Goal: Information Seeking & Learning: Learn about a topic

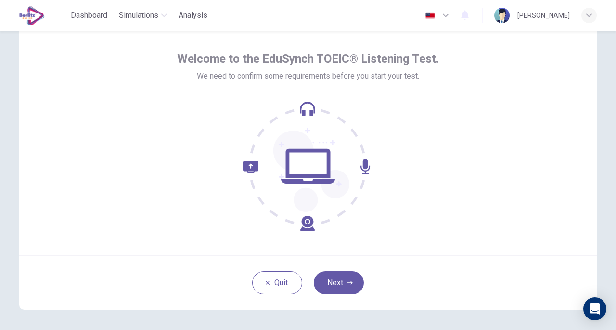
scroll to position [34, 0]
click at [336, 281] on button "Next" at bounding box center [339, 282] width 50 height 23
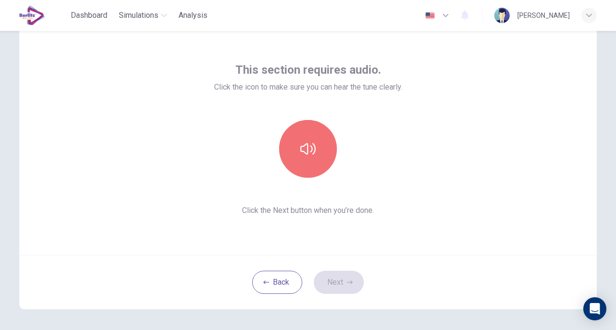
click at [315, 141] on button "button" at bounding box center [308, 149] width 58 height 58
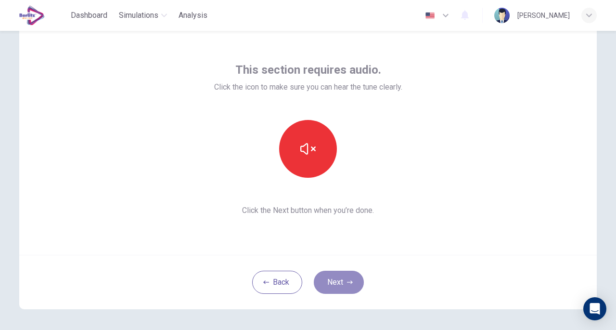
click at [334, 277] on button "Next" at bounding box center [339, 282] width 50 height 23
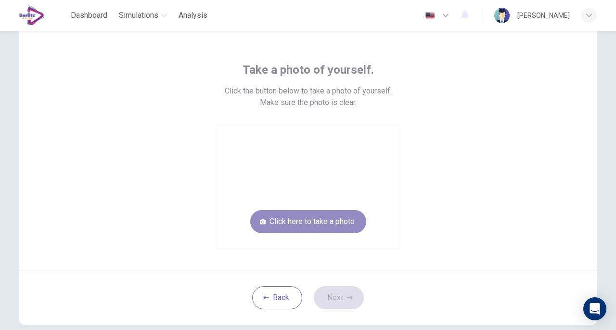
click at [314, 224] on button "Click here to take a photo" at bounding box center [308, 221] width 116 height 23
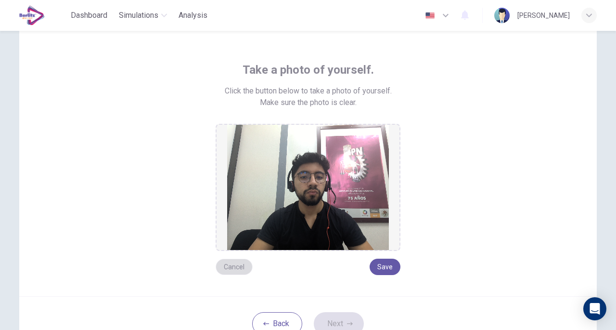
click at [234, 269] on button "Cancel" at bounding box center [234, 267] width 37 height 16
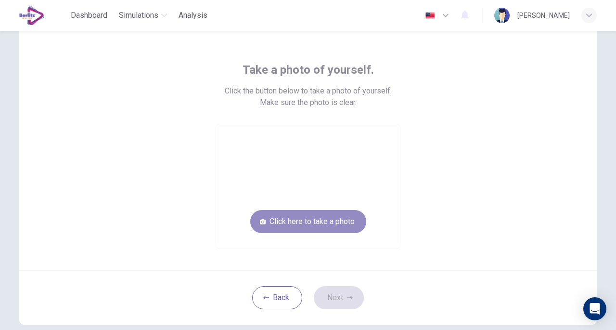
click at [337, 225] on button "Click here to take a photo" at bounding box center [308, 221] width 116 height 23
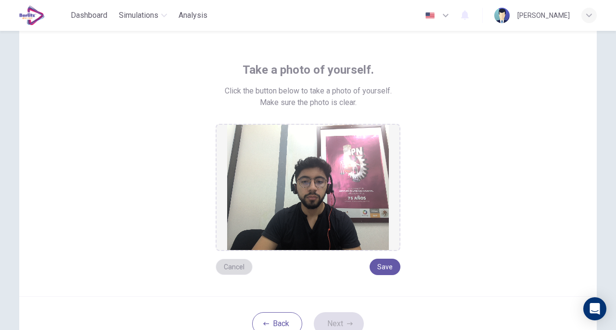
click at [233, 266] on button "Cancel" at bounding box center [234, 267] width 37 height 16
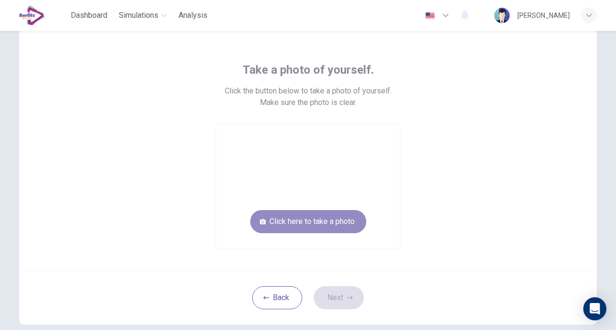
click at [336, 226] on button "Click here to take a photo" at bounding box center [308, 221] width 116 height 23
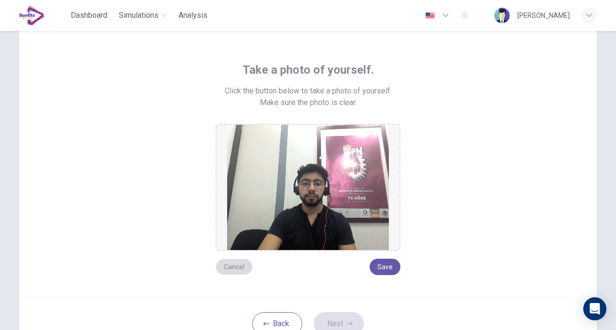
click at [227, 268] on button "Cancel" at bounding box center [234, 267] width 37 height 16
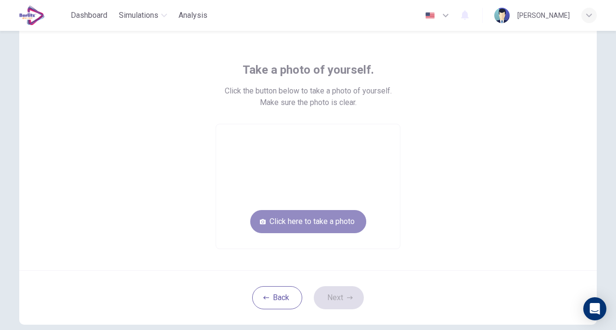
click at [336, 220] on button "Click here to take a photo" at bounding box center [308, 221] width 116 height 23
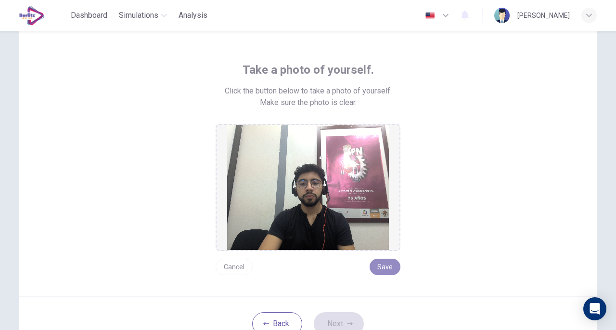
click at [391, 270] on button "Save" at bounding box center [385, 267] width 31 height 16
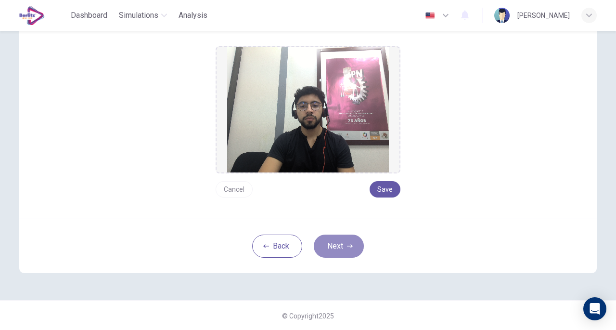
click at [346, 240] on button "Next" at bounding box center [339, 245] width 50 height 23
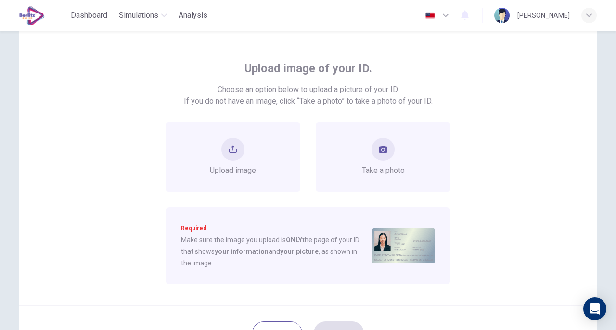
scroll to position [35, 0]
click at [376, 172] on span "Take a photo" at bounding box center [383, 172] width 43 height 12
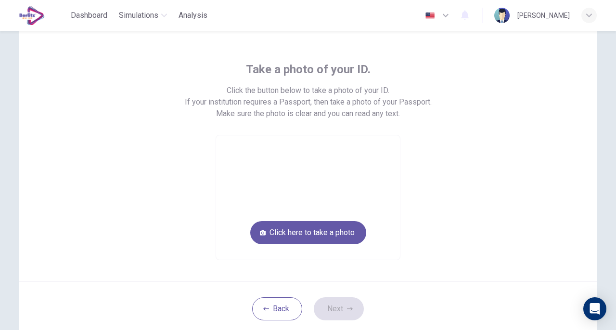
click at [326, 233] on button "Click here to take a photo" at bounding box center [308, 232] width 116 height 23
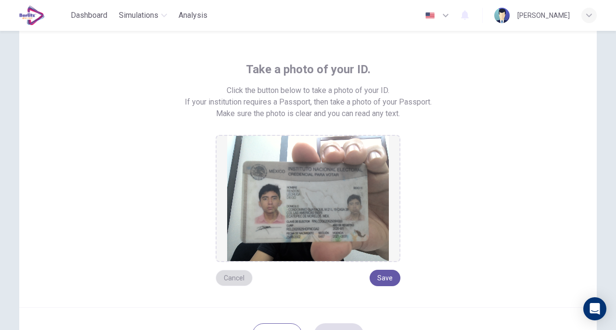
click at [234, 277] on button "Cancel" at bounding box center [234, 278] width 37 height 16
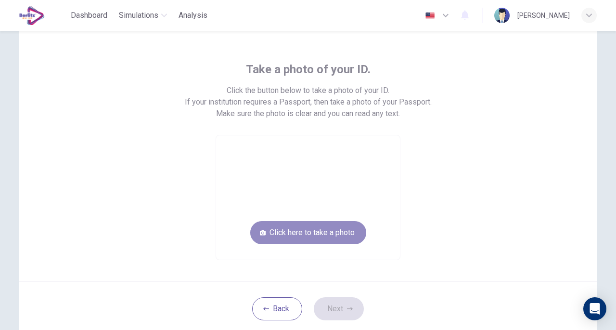
click at [294, 221] on button "Click here to take a photo" at bounding box center [308, 232] width 116 height 23
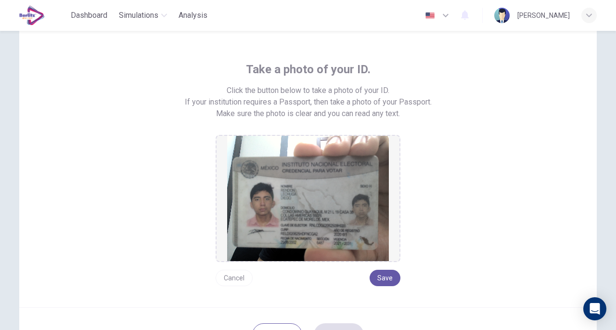
scroll to position [123, 0]
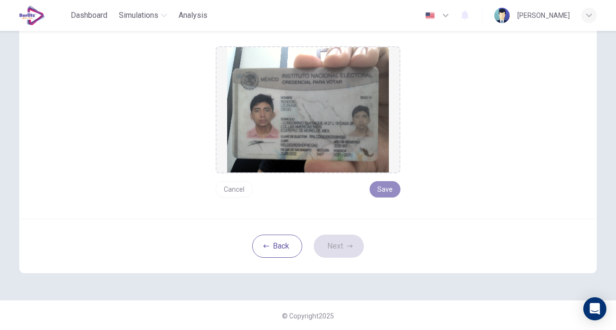
click at [391, 184] on button "Save" at bounding box center [385, 189] width 31 height 16
click at [336, 241] on button "Next" at bounding box center [339, 245] width 50 height 23
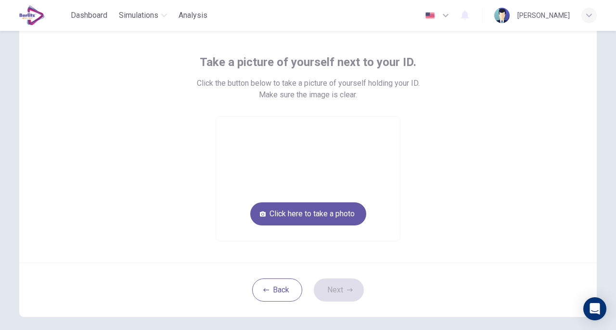
scroll to position [40, 0]
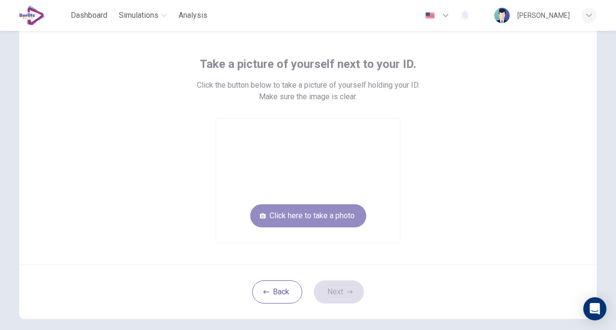
click at [345, 207] on button "Click here to take a photo" at bounding box center [308, 215] width 116 height 23
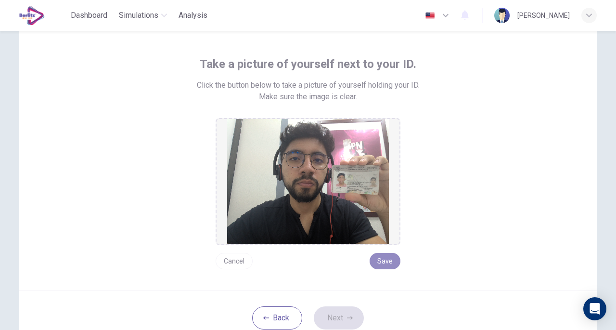
click at [392, 259] on button "Save" at bounding box center [385, 261] width 31 height 16
click at [342, 313] on button "Next" at bounding box center [339, 317] width 50 height 23
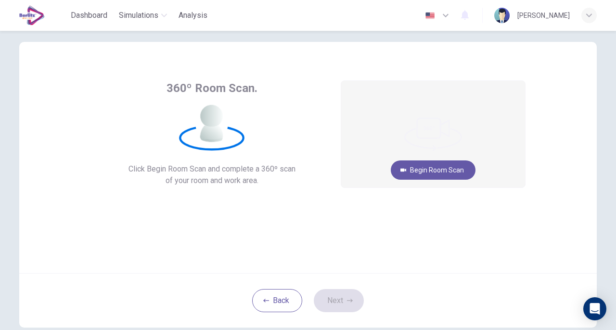
scroll to position [14, 0]
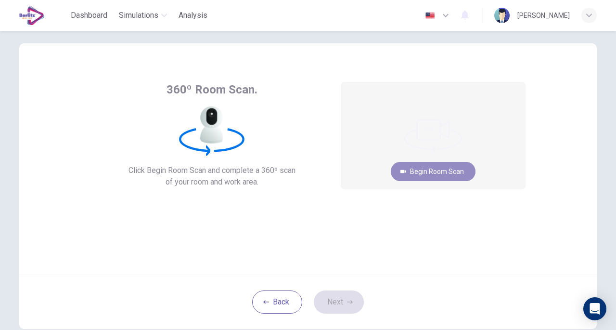
click at [453, 173] on button "Begin Room Scan" at bounding box center [433, 171] width 85 height 19
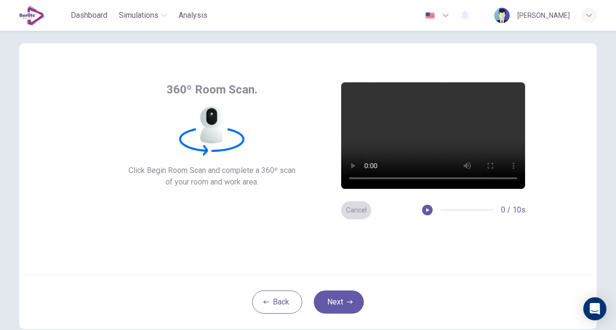
click at [356, 209] on button "Cancel" at bounding box center [356, 210] width 31 height 19
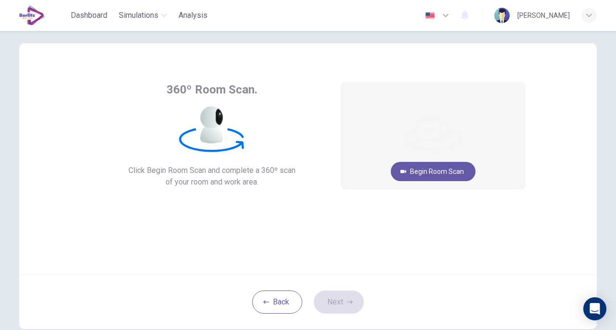
click at [425, 176] on button "Begin Room Scan" at bounding box center [433, 171] width 85 height 19
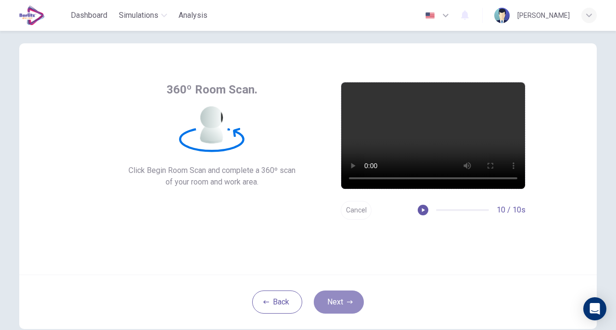
click at [338, 299] on button "Next" at bounding box center [339, 301] width 50 height 23
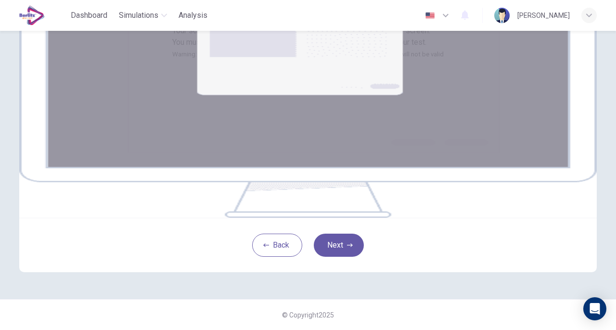
scroll to position [169, 0]
click at [353, 246] on button "Next" at bounding box center [339, 244] width 50 height 23
click at [338, 257] on button "Next" at bounding box center [339, 244] width 50 height 23
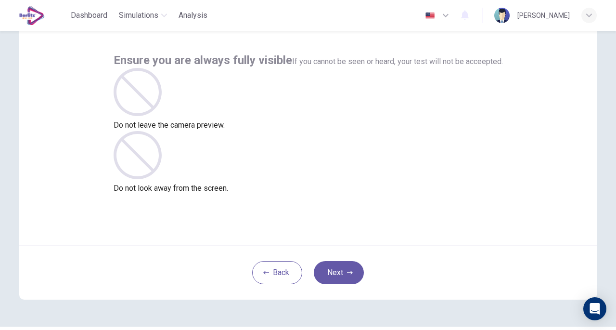
scroll to position [43, 0]
click at [332, 272] on button "Next" at bounding box center [339, 272] width 50 height 23
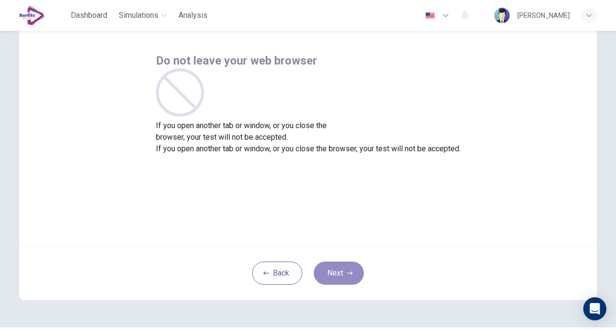
click at [332, 272] on button "Next" at bounding box center [339, 272] width 50 height 23
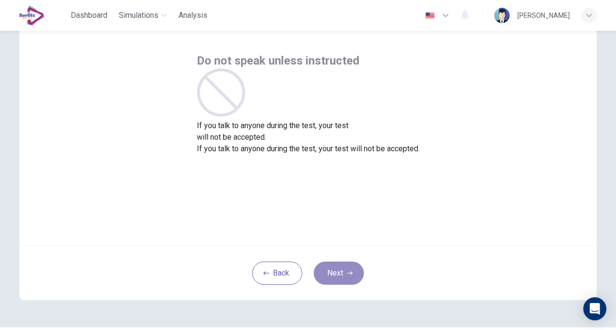
click at [332, 272] on button "Next" at bounding box center [339, 272] width 50 height 23
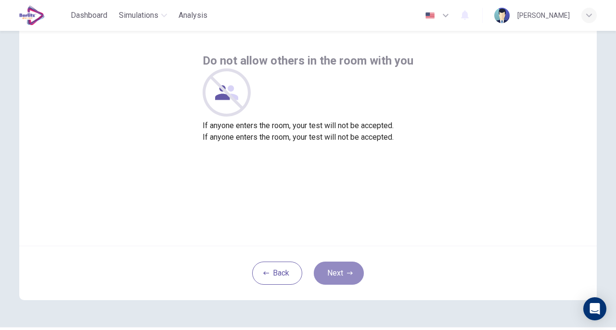
click at [332, 272] on button "Next" at bounding box center [339, 272] width 50 height 23
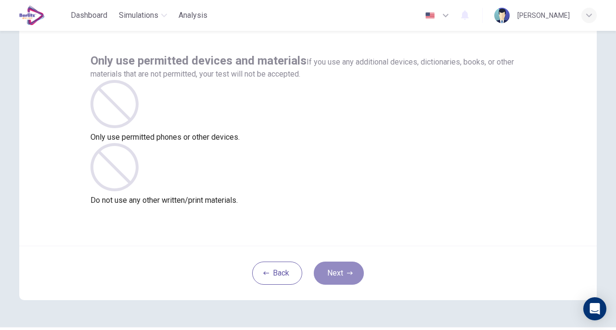
click at [332, 272] on button "Next" at bounding box center [339, 272] width 50 height 23
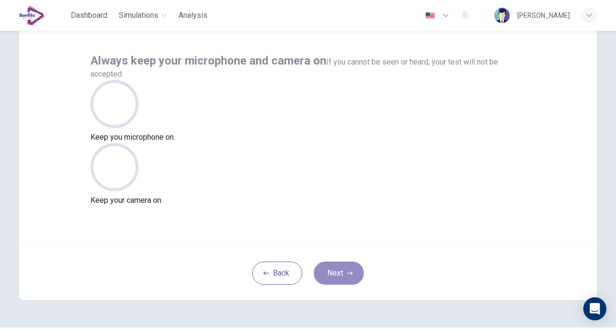
click at [332, 272] on button "Next" at bounding box center [339, 272] width 50 height 23
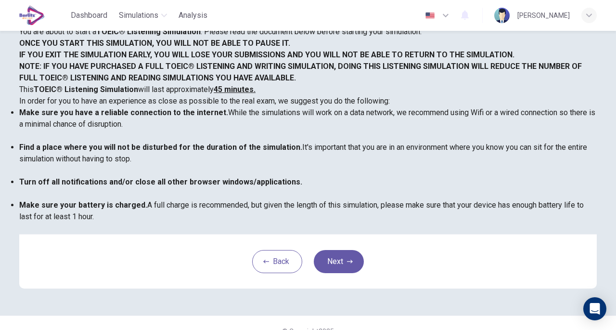
scroll to position [205, 0]
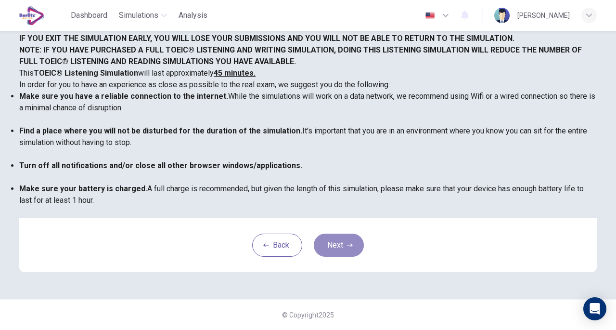
click at [327, 239] on button "Next" at bounding box center [339, 244] width 50 height 23
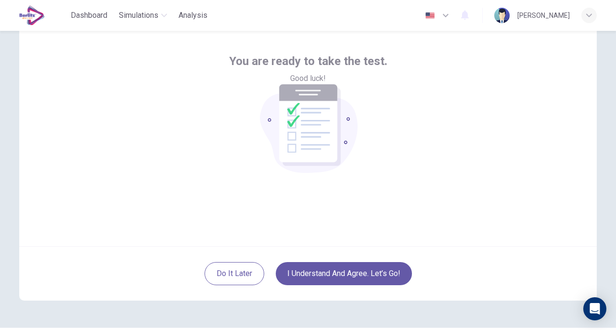
scroll to position [42, 0]
click at [340, 268] on button "I understand and agree. Let’s go!" at bounding box center [344, 274] width 136 height 23
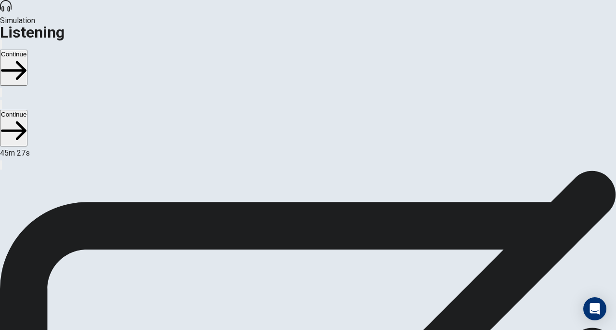
scroll to position [34, 0]
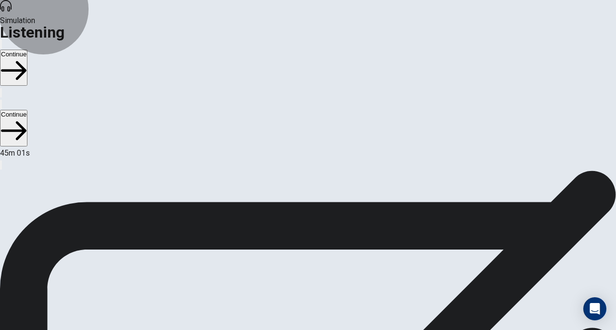
click at [27, 50] on button "Continue" at bounding box center [13, 68] width 27 height 36
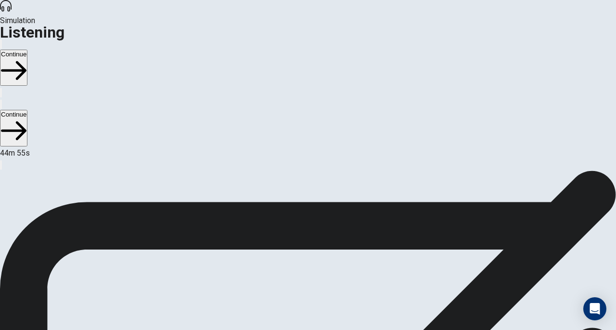
scroll to position [21, 0]
click at [27, 50] on button "Continue" at bounding box center [13, 68] width 27 height 36
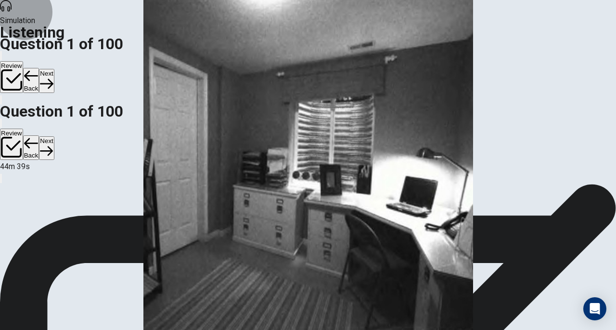
click at [54, 69] on button "Next" at bounding box center [46, 81] width 15 height 24
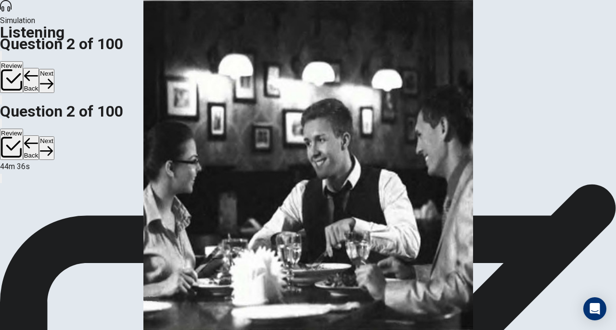
scroll to position [47, 0]
click at [39, 68] on button "Back" at bounding box center [31, 80] width 16 height 25
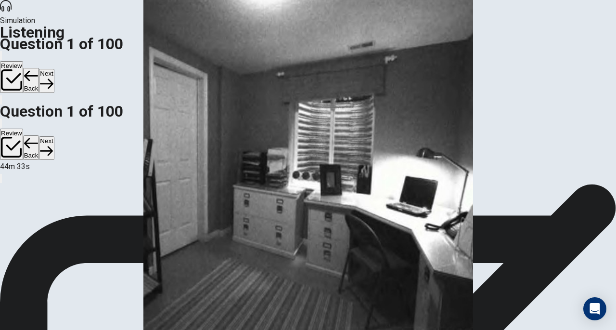
scroll to position [0, 0]
click at [39, 68] on button "Back" at bounding box center [31, 80] width 16 height 25
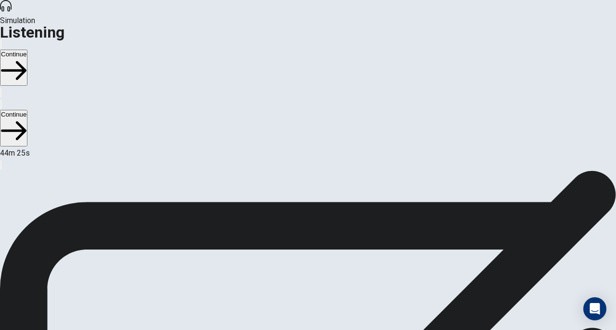
scroll to position [99, 0]
click at [27, 50] on button "Continue" at bounding box center [13, 68] width 27 height 36
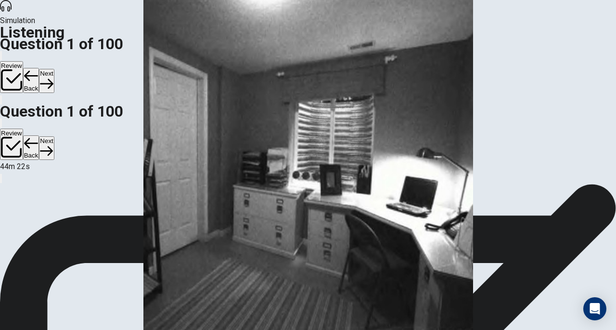
scroll to position [0, 0]
click at [54, 69] on button "Next" at bounding box center [46, 81] width 15 height 24
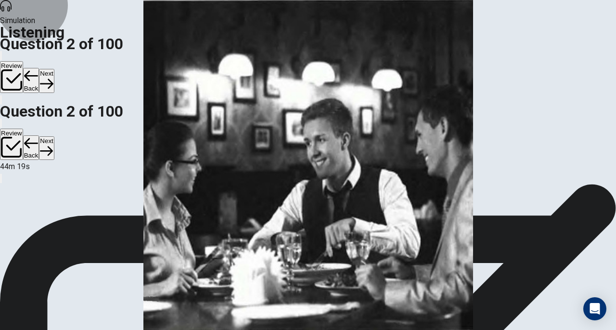
click at [39, 68] on button "Back" at bounding box center [31, 80] width 16 height 25
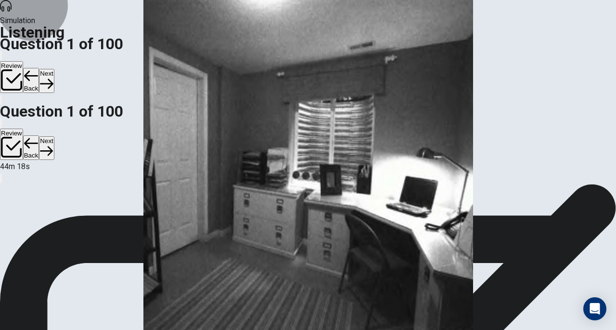
click at [39, 68] on button "Back" at bounding box center [31, 80] width 16 height 25
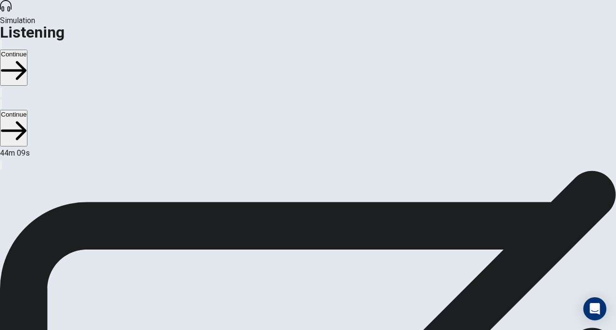
scroll to position [0, 0]
click at [27, 50] on button "Continue" at bounding box center [13, 68] width 27 height 36
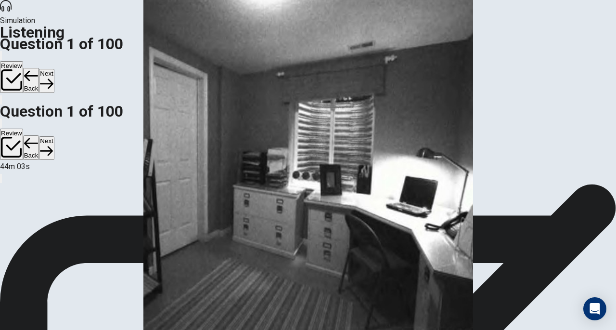
scroll to position [29, 0]
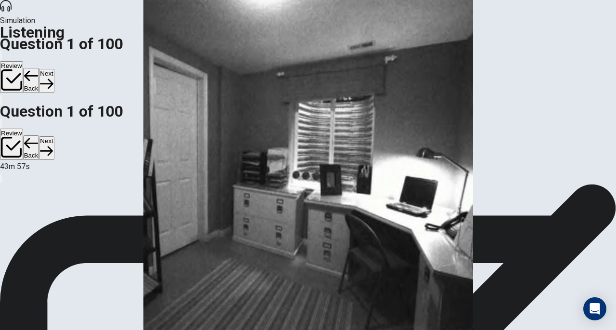
scroll to position [2, 0]
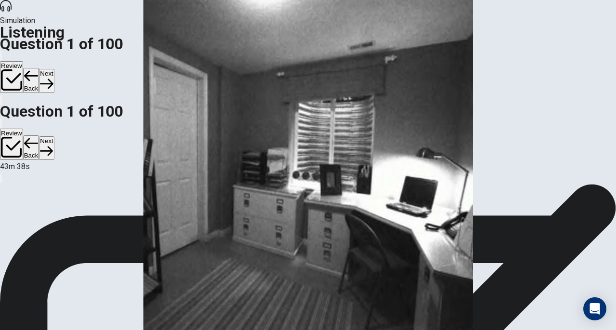
scroll to position [0, 0]
click at [54, 69] on button "Next" at bounding box center [46, 81] width 15 height 24
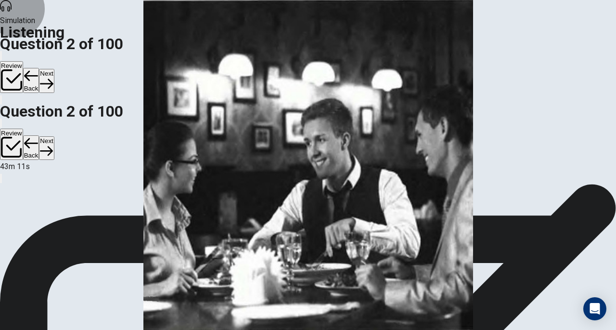
click at [54, 69] on button "Next" at bounding box center [46, 81] width 15 height 24
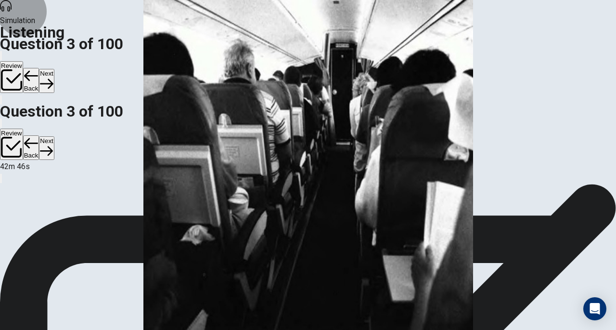
click at [54, 69] on button "Next" at bounding box center [46, 81] width 15 height 24
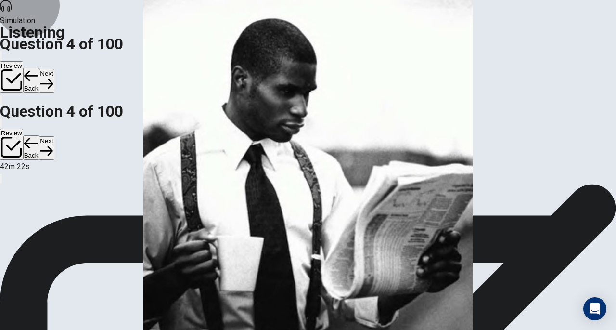
click at [39, 68] on button "Back" at bounding box center [31, 80] width 16 height 25
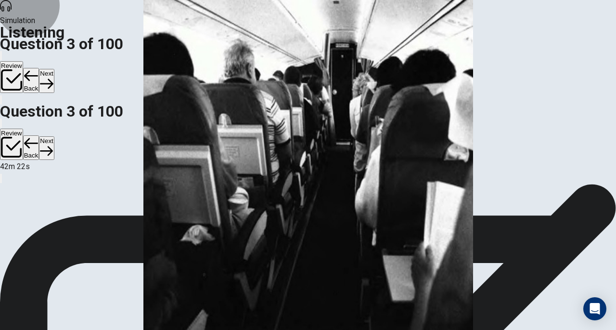
click at [39, 68] on button "Back" at bounding box center [31, 80] width 16 height 25
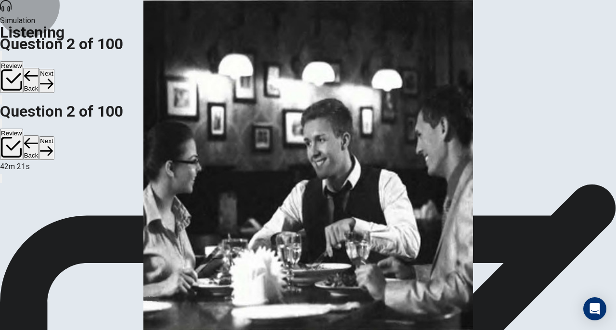
click at [39, 68] on button "Back" at bounding box center [31, 80] width 16 height 25
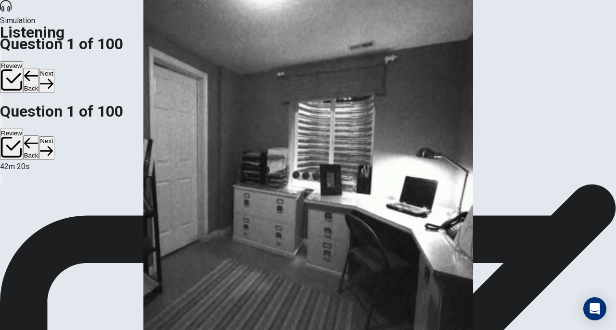
click at [39, 68] on button "Back" at bounding box center [31, 80] width 16 height 25
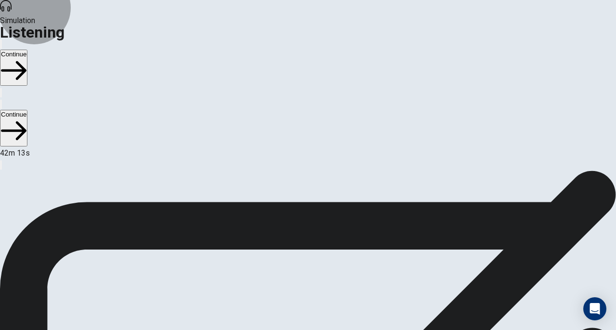
click at [27, 50] on button "Continue" at bounding box center [13, 68] width 27 height 36
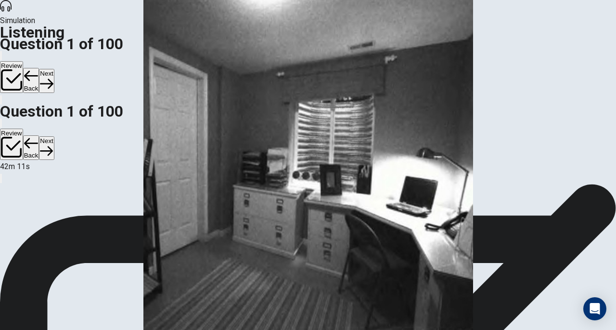
click at [54, 69] on button "Next" at bounding box center [46, 81] width 15 height 24
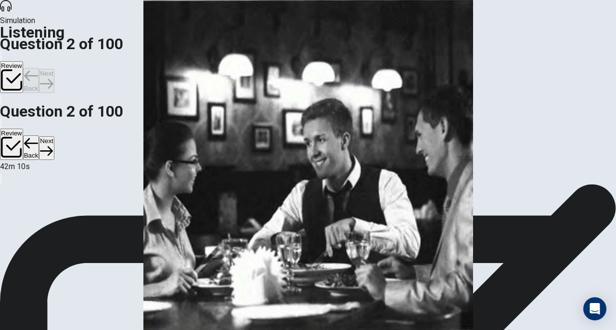
click at [532, 50] on div "Review Back Next" at bounding box center [308, 72] width 616 height 44
click at [54, 69] on button "Next" at bounding box center [46, 81] width 15 height 24
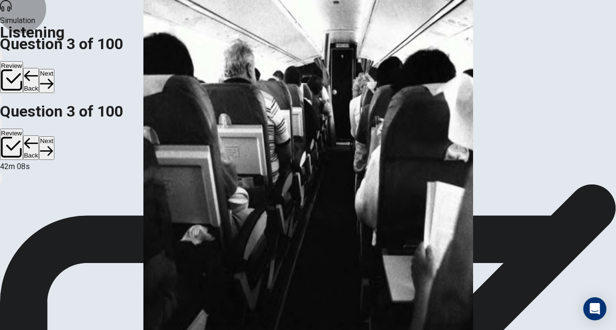
click at [54, 69] on button "Next" at bounding box center [46, 81] width 15 height 24
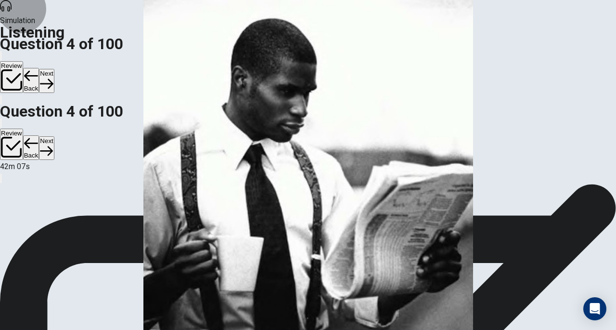
click at [54, 69] on button "Next" at bounding box center [46, 81] width 15 height 24
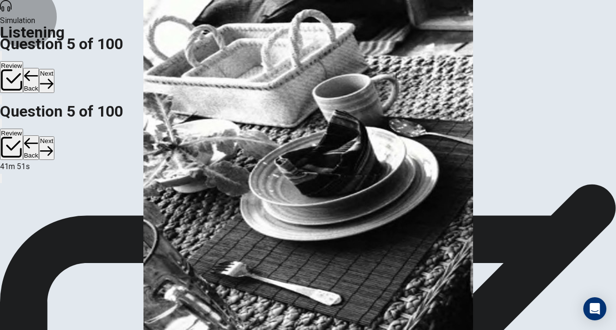
click at [54, 69] on button "Next" at bounding box center [46, 81] width 15 height 24
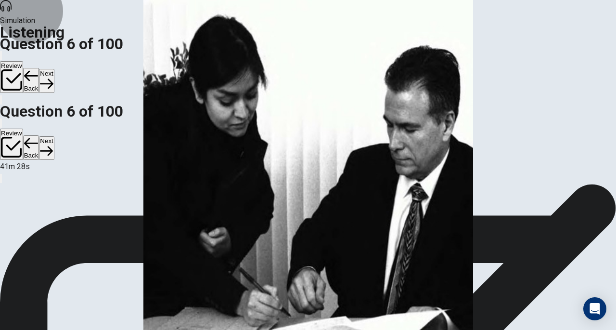
click at [53, 77] on icon "button" at bounding box center [46, 83] width 13 height 13
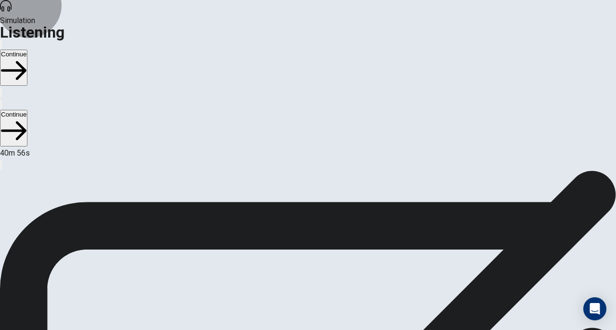
click at [27, 50] on button "Continue" at bounding box center [13, 68] width 27 height 36
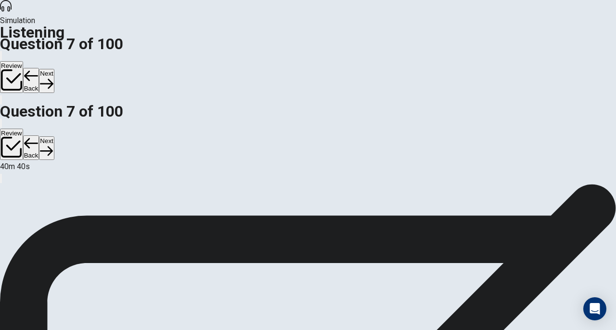
click at [39, 68] on button "Back" at bounding box center [31, 80] width 16 height 25
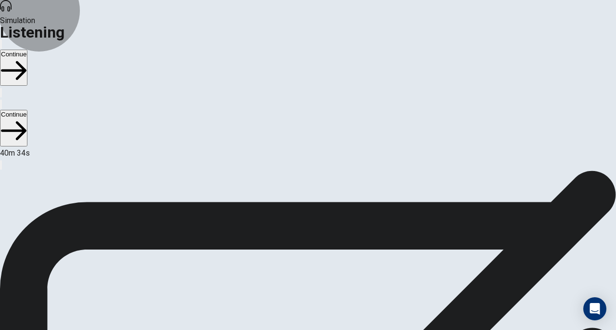
click at [27, 50] on button "Continue" at bounding box center [13, 68] width 27 height 36
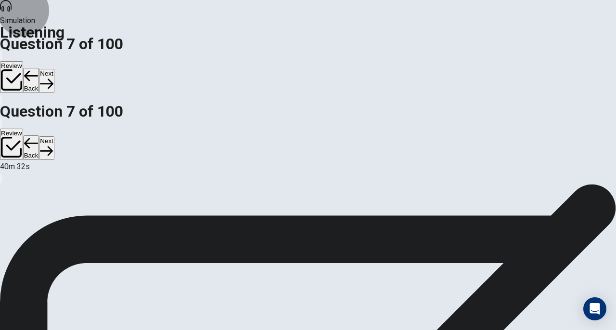
click at [54, 69] on button "Next" at bounding box center [46, 81] width 15 height 24
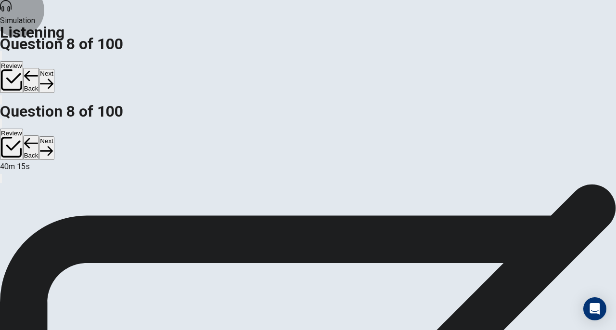
click at [54, 69] on button "Next" at bounding box center [46, 81] width 15 height 24
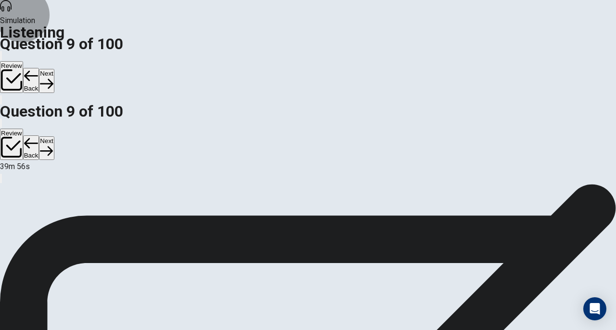
click at [54, 69] on button "Next" at bounding box center [46, 81] width 15 height 24
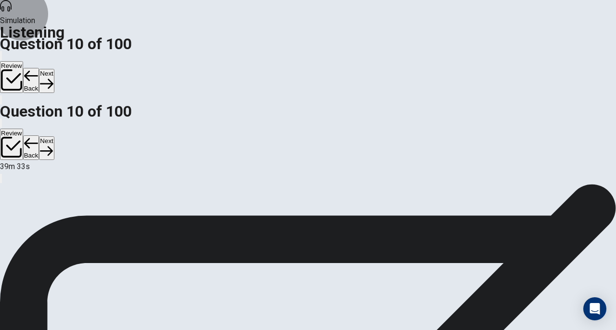
click at [54, 69] on button "Next" at bounding box center [46, 81] width 15 height 24
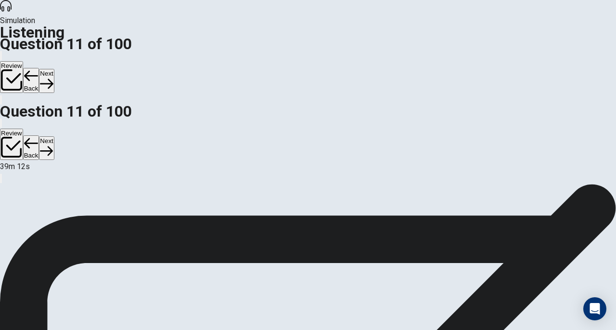
click at [54, 69] on button "Next" at bounding box center [46, 81] width 15 height 24
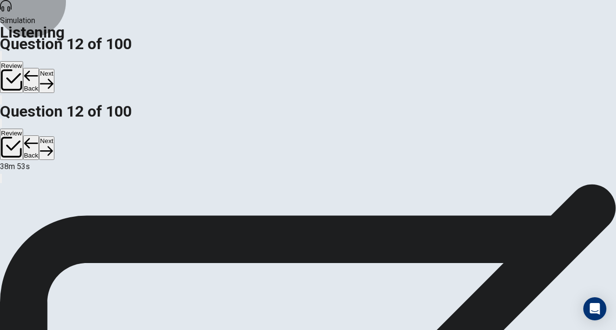
click at [54, 69] on button "Next" at bounding box center [46, 81] width 15 height 24
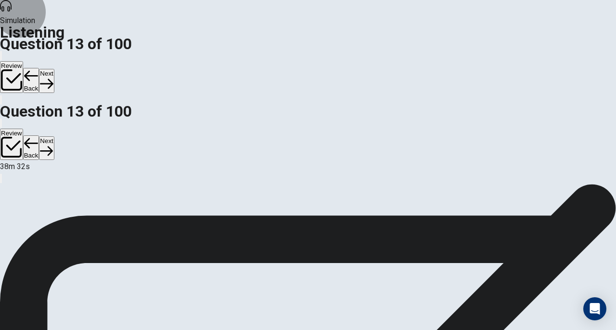
click at [54, 69] on button "Next" at bounding box center [46, 81] width 15 height 24
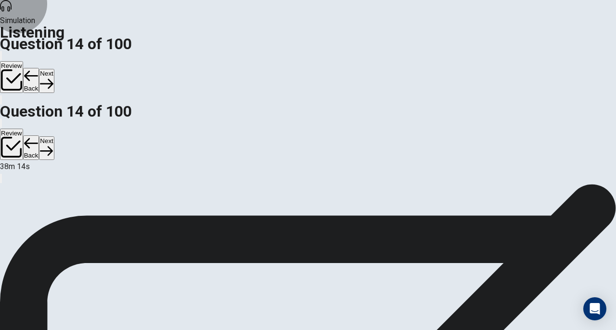
click at [54, 69] on button "Next" at bounding box center [46, 81] width 15 height 24
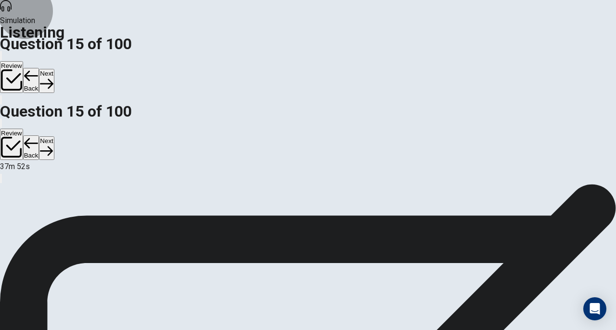
click at [54, 69] on button "Next" at bounding box center [46, 81] width 15 height 24
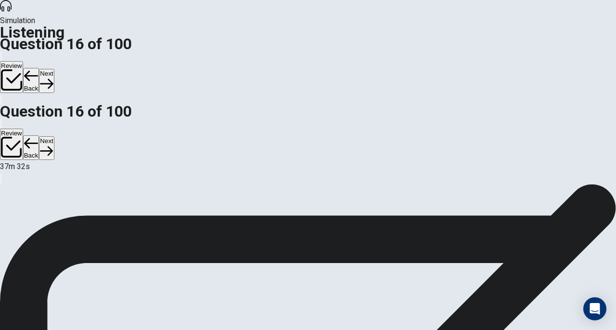
click at [54, 69] on button "Next" at bounding box center [46, 81] width 15 height 24
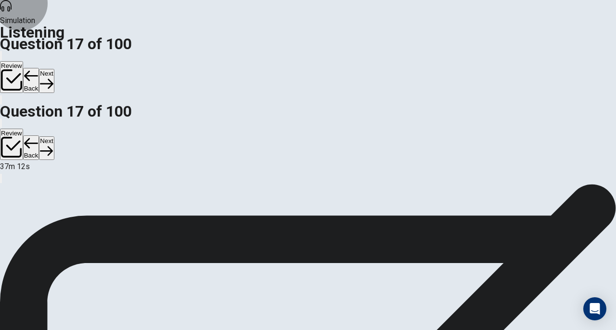
click at [54, 69] on button "Next" at bounding box center [46, 81] width 15 height 24
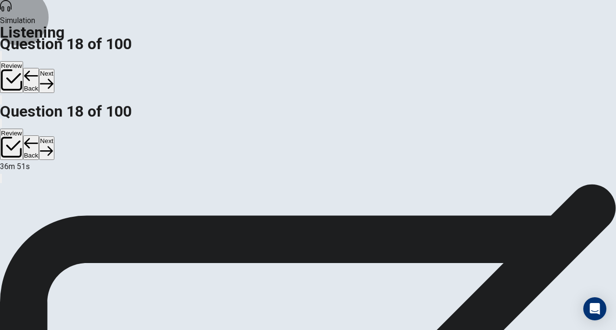
click at [54, 69] on button "Next" at bounding box center [46, 81] width 15 height 24
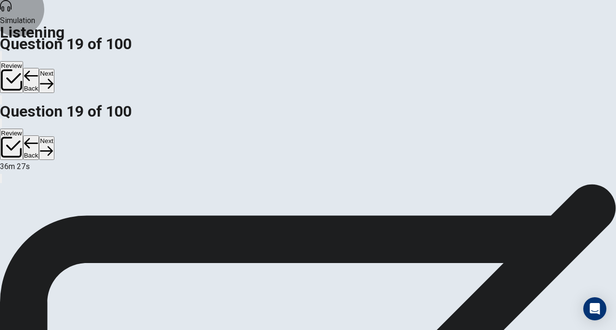
click at [54, 69] on button "Next" at bounding box center [46, 81] width 15 height 24
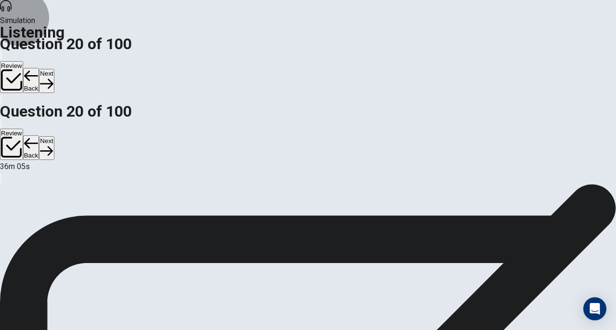
click at [54, 69] on button "Next" at bounding box center [46, 81] width 15 height 24
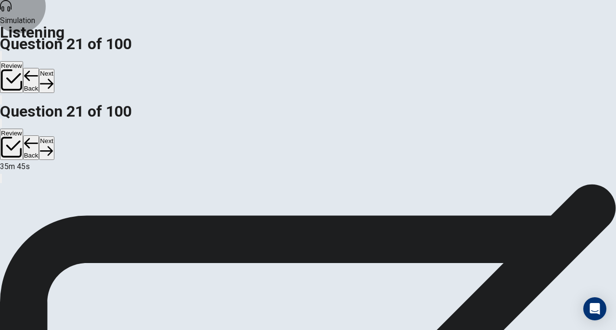
click at [54, 69] on button "Next" at bounding box center [46, 81] width 15 height 24
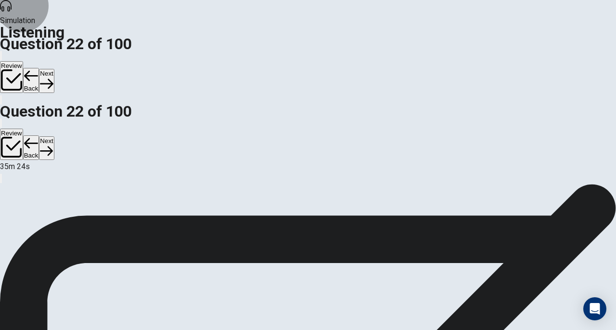
click at [54, 69] on button "Next" at bounding box center [46, 81] width 15 height 24
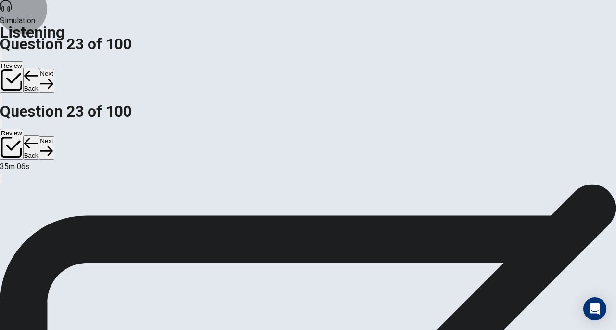
click at [54, 69] on button "Next" at bounding box center [46, 81] width 15 height 24
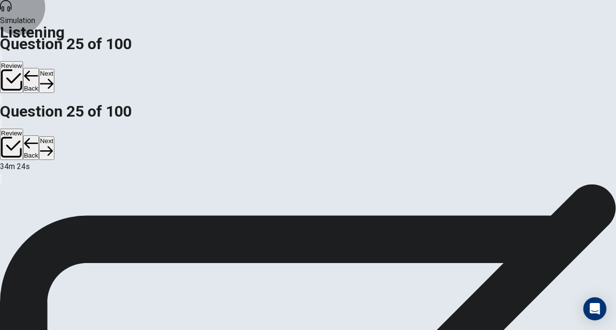
click at [54, 69] on button "Next" at bounding box center [46, 81] width 15 height 24
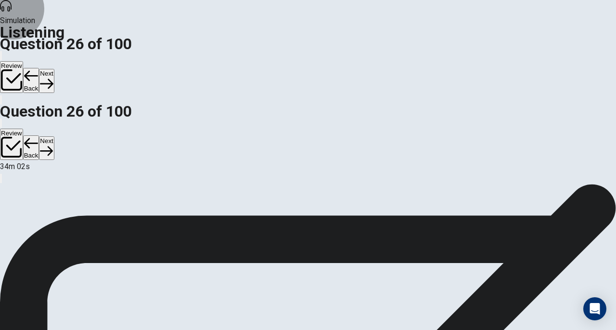
click at [54, 69] on button "Next" at bounding box center [46, 81] width 15 height 24
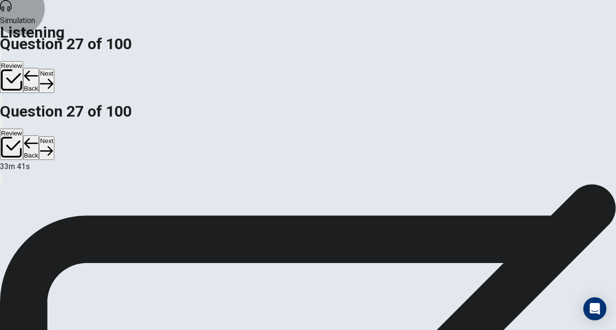
click at [54, 69] on button "Next" at bounding box center [46, 81] width 15 height 24
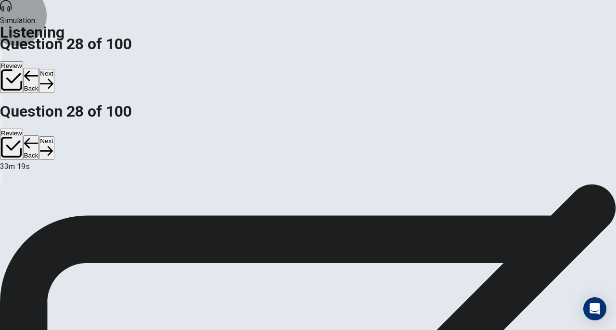
click at [54, 69] on button "Next" at bounding box center [46, 81] width 15 height 24
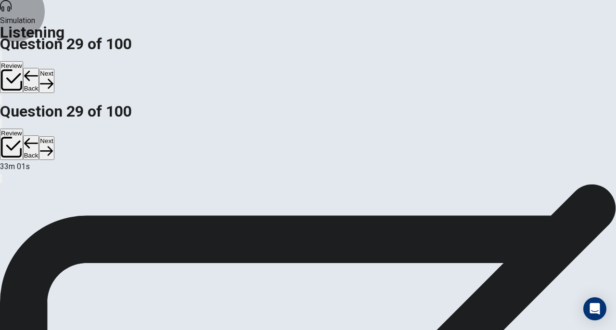
click at [54, 69] on button "Next" at bounding box center [46, 81] width 15 height 24
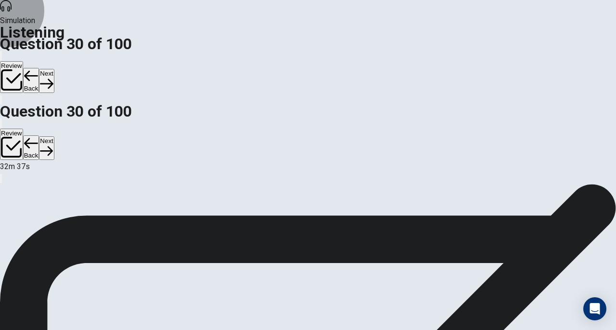
click at [54, 69] on button "Next" at bounding box center [46, 81] width 15 height 24
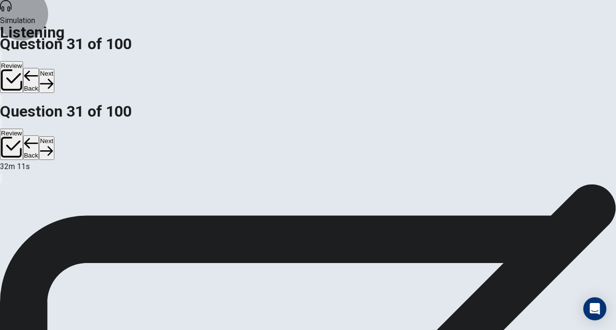
click at [54, 69] on button "Next" at bounding box center [46, 81] width 15 height 24
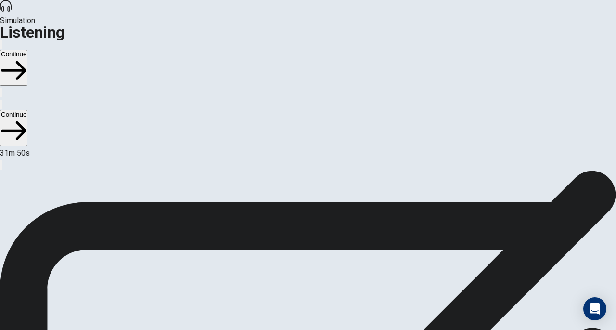
scroll to position [0, 0]
click at [27, 50] on button "Continue" at bounding box center [13, 68] width 27 height 36
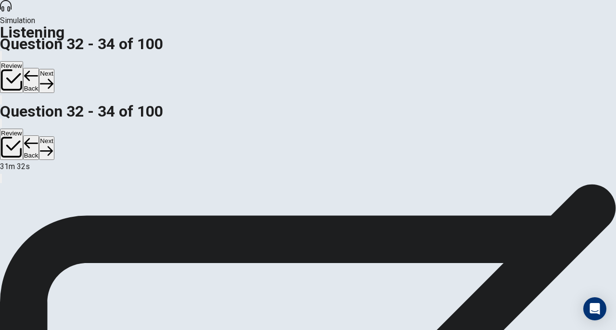
scroll to position [83, 0]
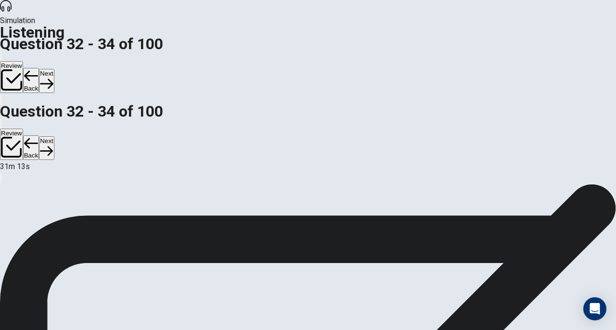
scroll to position [0, 0]
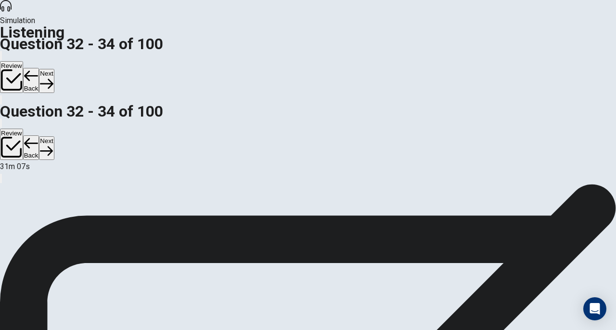
scroll to position [129, 0]
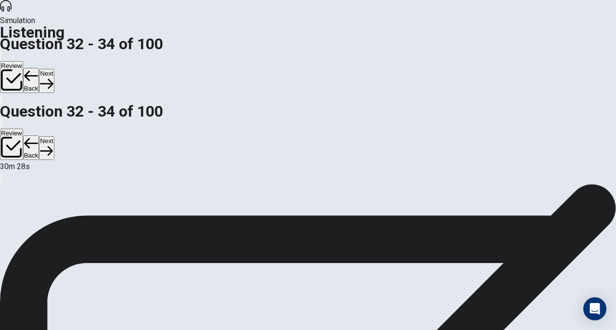
scroll to position [0, 0]
click at [54, 69] on button "Next" at bounding box center [46, 81] width 15 height 24
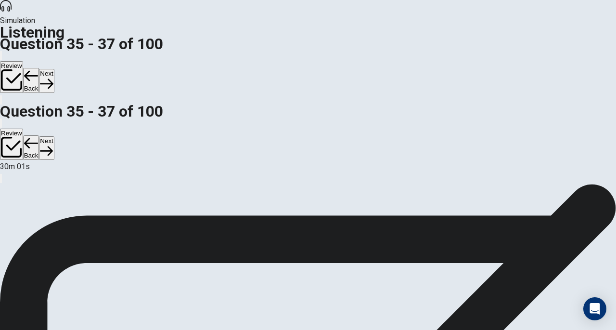
scroll to position [94, 0]
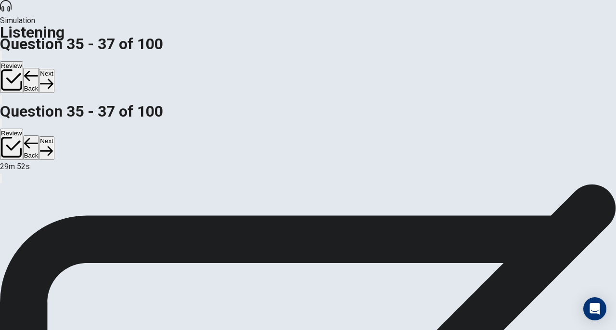
scroll to position [58, 0]
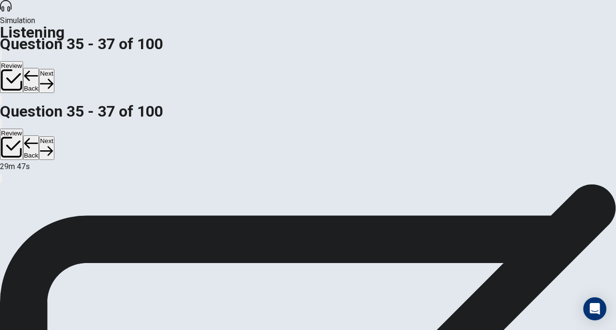
scroll to position [8, 0]
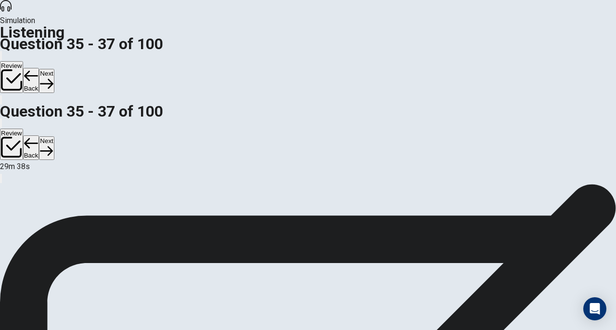
scroll to position [129, 0]
click at [54, 69] on button "Next" at bounding box center [46, 81] width 15 height 24
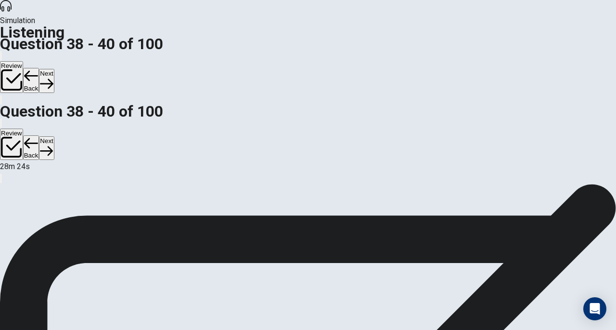
scroll to position [96, 0]
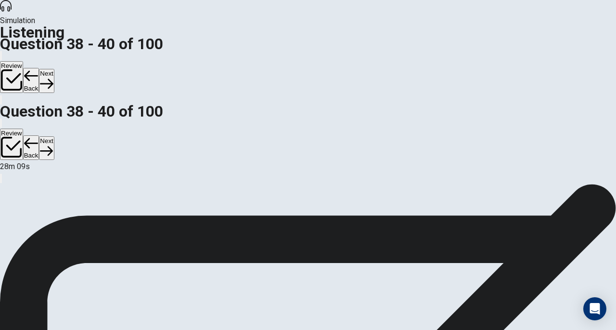
scroll to position [129, 0]
click at [54, 69] on button "Next" at bounding box center [46, 81] width 15 height 24
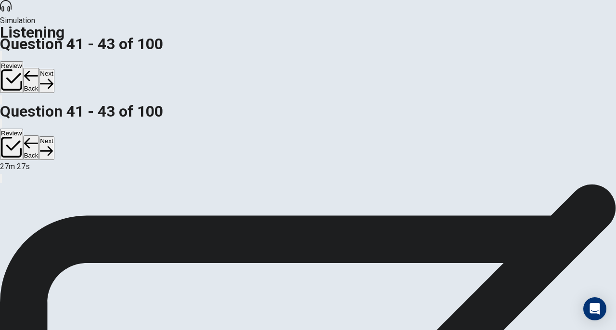
scroll to position [66, 0]
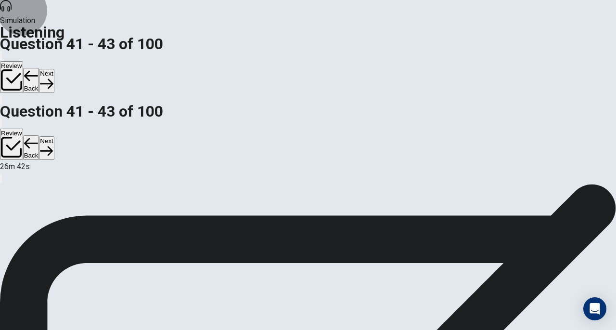
click at [54, 69] on button "Next" at bounding box center [46, 81] width 15 height 24
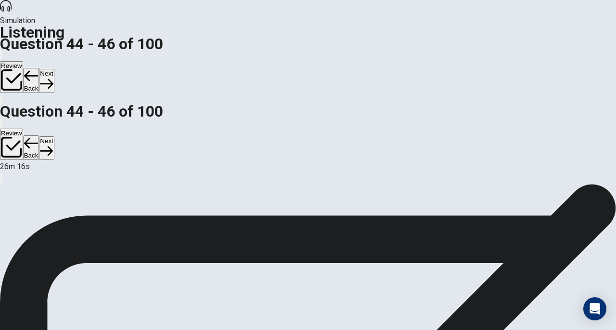
scroll to position [82, 0]
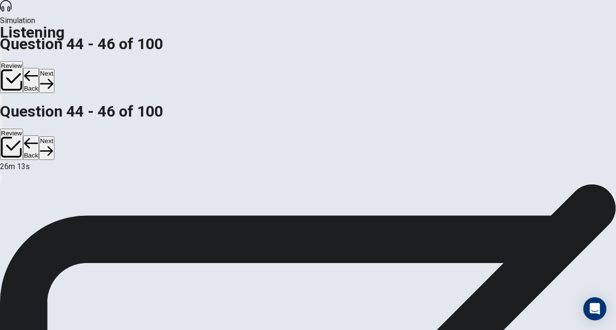
scroll to position [96, 0]
click at [54, 69] on button "Next" at bounding box center [46, 81] width 15 height 24
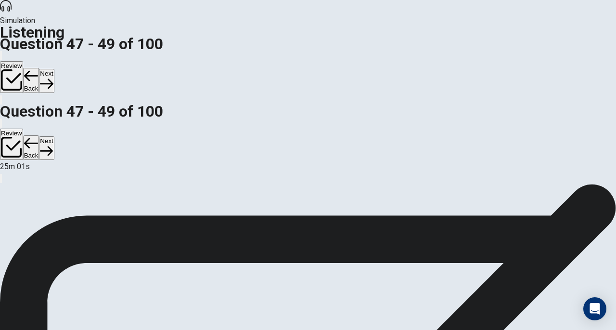
scroll to position [110, 0]
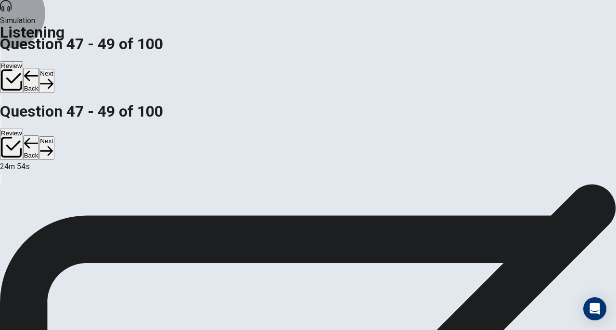
click at [54, 69] on button "Next" at bounding box center [46, 81] width 15 height 24
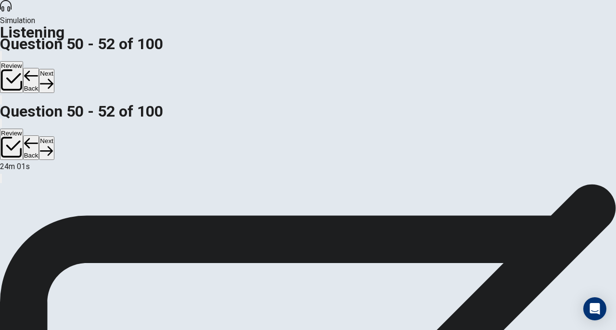
scroll to position [20, 0]
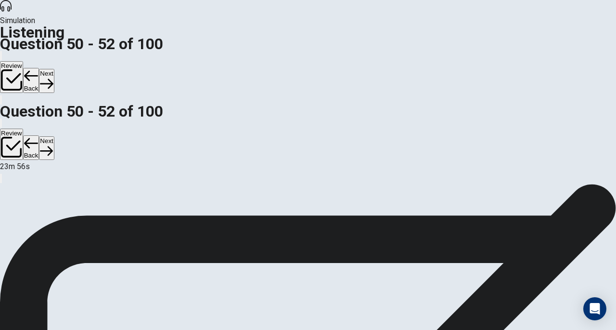
scroll to position [111, 0]
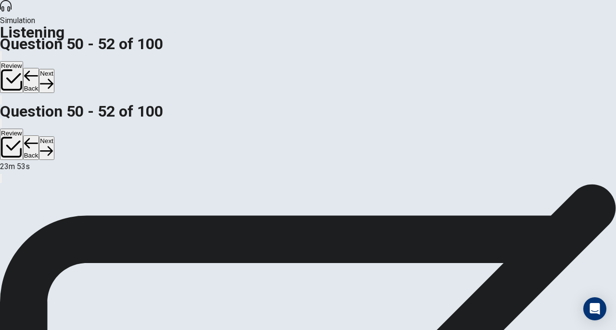
scroll to position [129, 0]
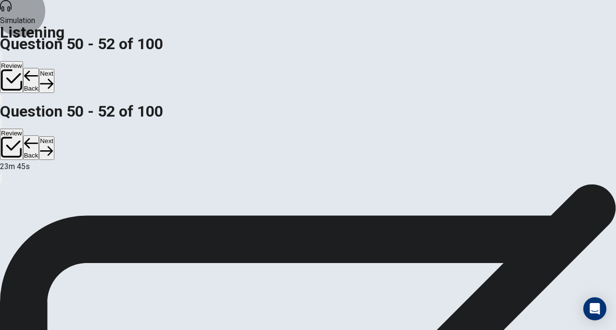
click at [54, 69] on button "Next" at bounding box center [46, 81] width 15 height 24
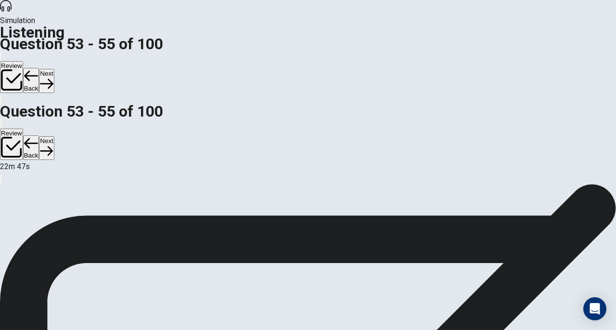
scroll to position [96, 0]
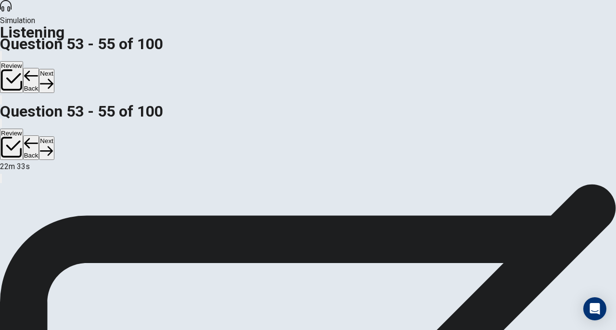
scroll to position [81, 0]
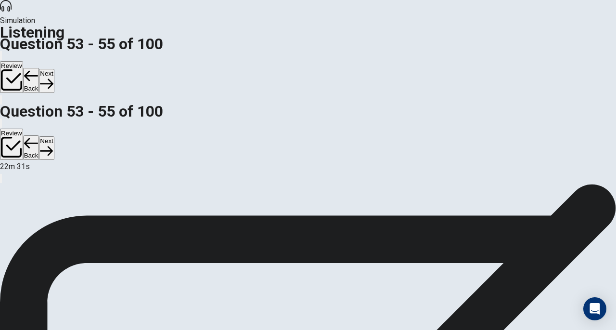
scroll to position [121, 0]
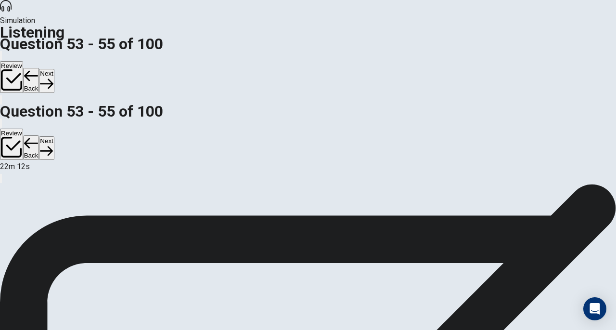
scroll to position [0, 0]
click at [54, 69] on button "Next" at bounding box center [46, 81] width 15 height 24
click at [39, 68] on button "Back" at bounding box center [31, 80] width 16 height 25
click at [54, 69] on button "Next" at bounding box center [46, 81] width 15 height 24
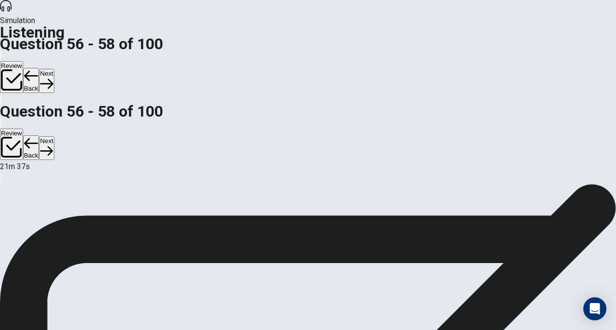
scroll to position [23, 0]
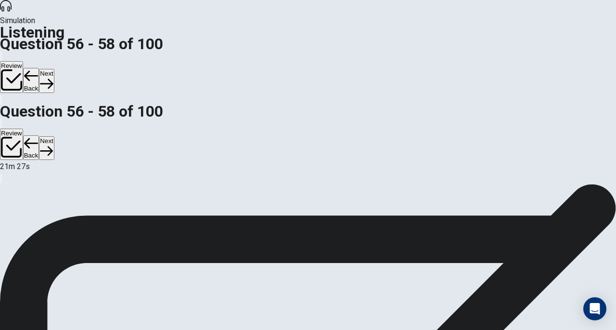
scroll to position [7, 0]
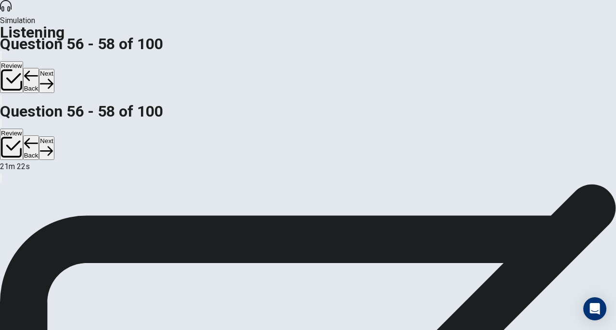
scroll to position [45, 0]
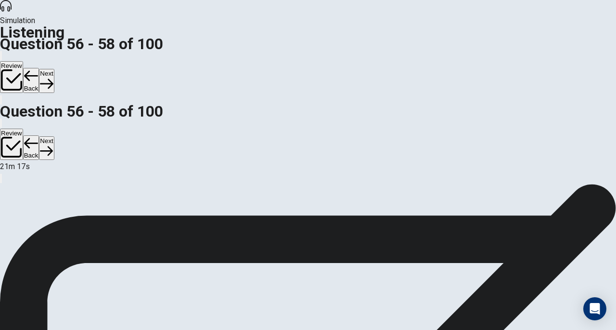
scroll to position [111, 0]
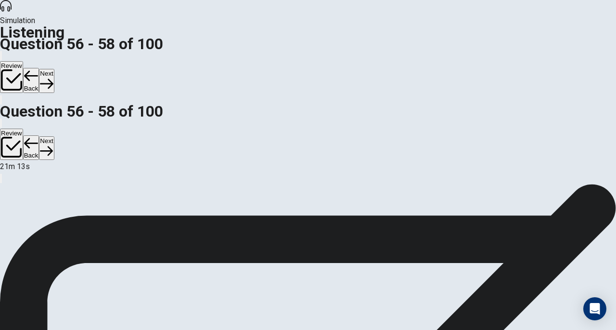
scroll to position [0, 0]
click at [54, 69] on button "Next" at bounding box center [46, 81] width 15 height 24
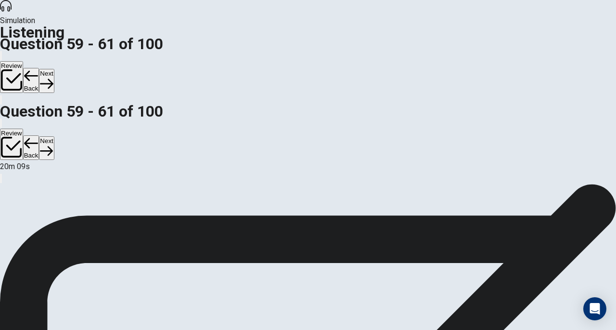
scroll to position [85, 0]
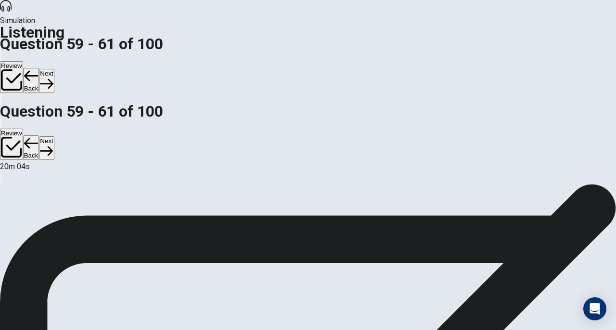
scroll to position [120, 0]
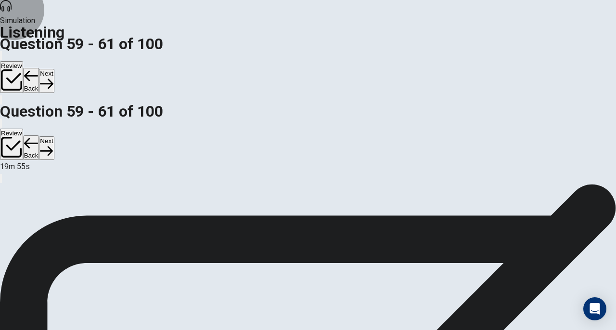
click at [54, 69] on button "Next" at bounding box center [46, 81] width 15 height 24
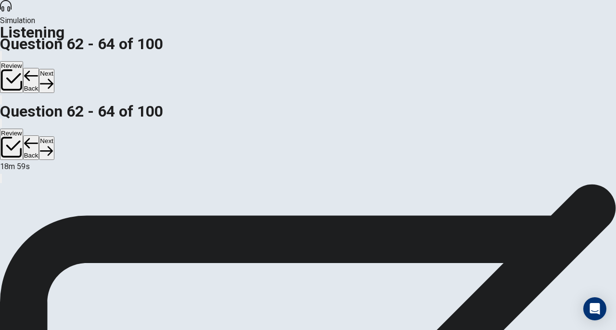
scroll to position [50, 0]
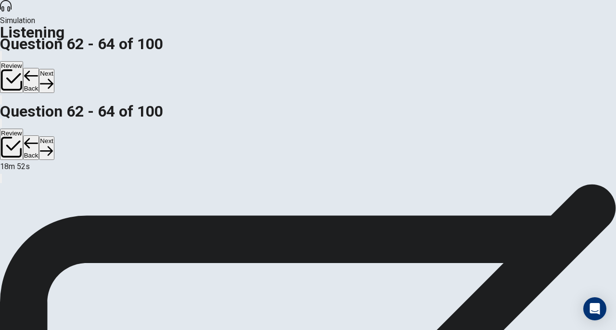
scroll to position [105, 0]
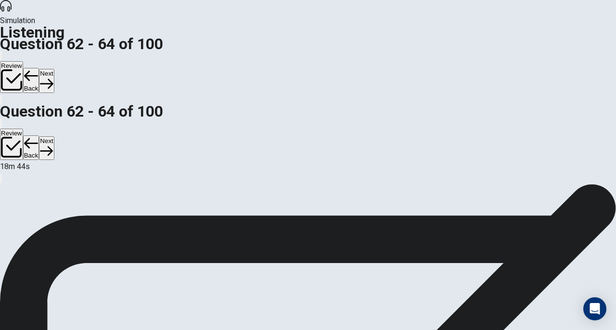
scroll to position [0, 0]
click at [54, 69] on button "Next" at bounding box center [46, 81] width 15 height 24
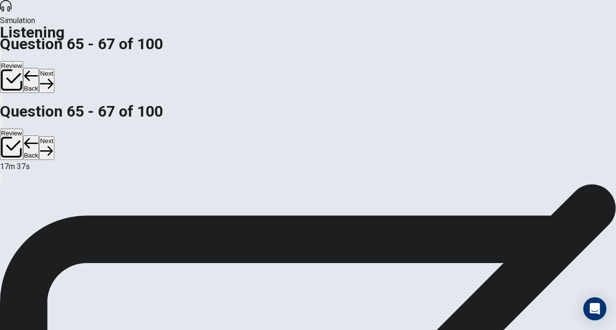
scroll to position [106, 0]
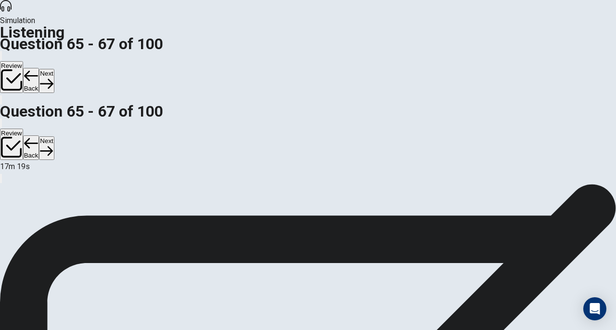
scroll to position [0, 0]
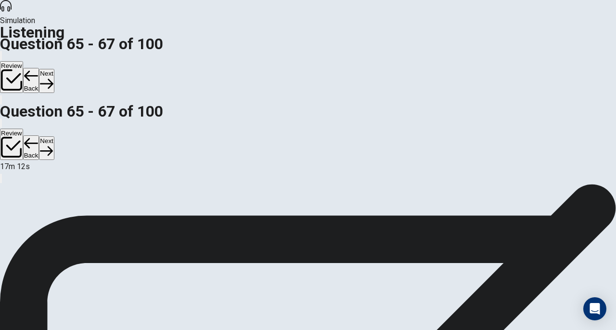
scroll to position [78, 0]
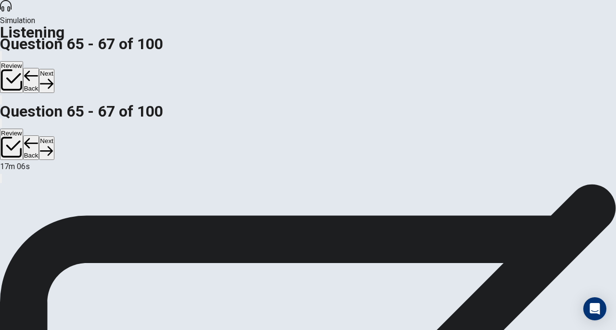
scroll to position [125, 0]
click at [54, 69] on button "Next" at bounding box center [46, 81] width 15 height 24
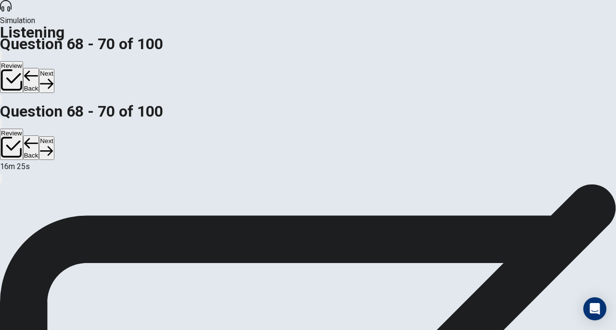
scroll to position [112, 0]
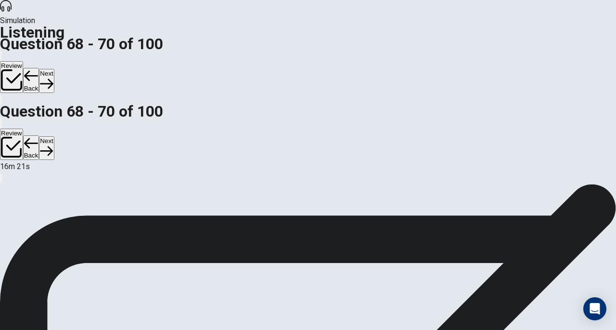
scroll to position [31, 0]
click at [54, 69] on button "Next" at bounding box center [46, 81] width 15 height 24
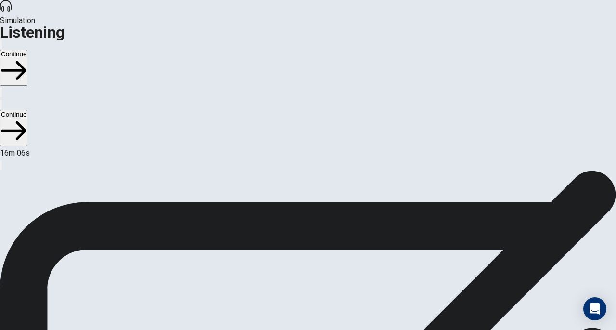
scroll to position [0, 0]
click at [27, 50] on button "Continue" at bounding box center [13, 68] width 27 height 36
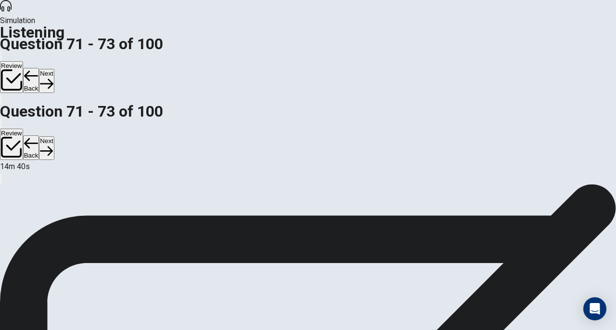
scroll to position [96, 0]
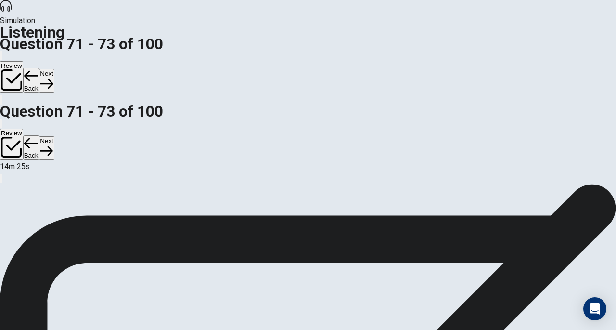
scroll to position [99, 0]
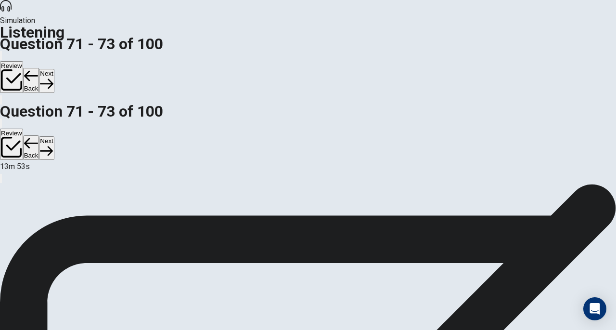
scroll to position [73, 0]
click at [54, 69] on button "Next" at bounding box center [46, 81] width 15 height 24
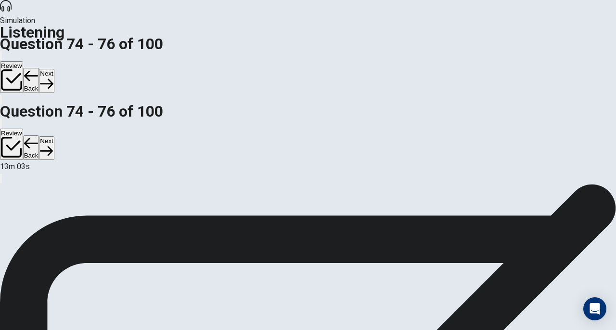
scroll to position [21, 0]
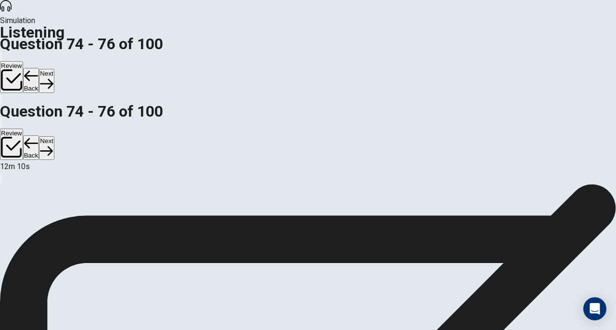
scroll to position [96, 0]
click at [54, 69] on button "Next" at bounding box center [46, 81] width 15 height 24
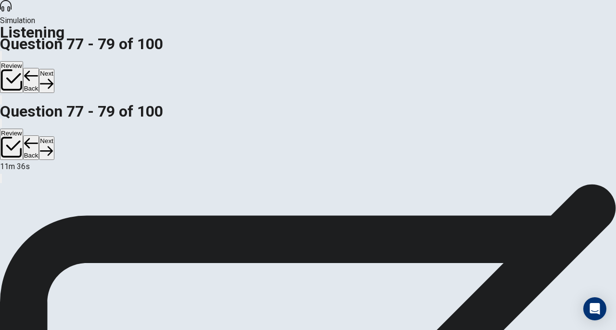
scroll to position [96, 0]
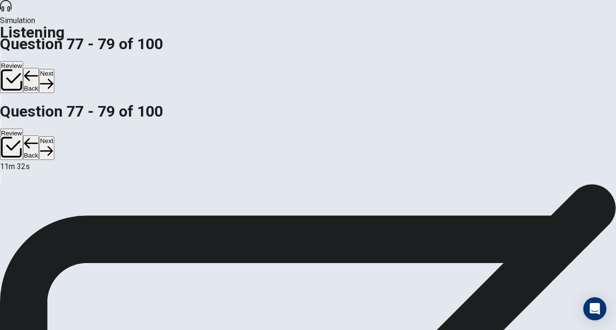
scroll to position [111, 0]
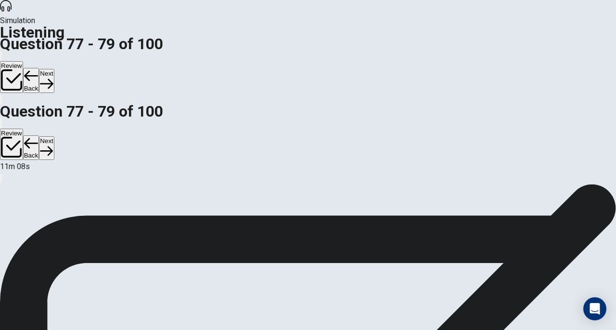
scroll to position [0, 0]
click at [54, 69] on button "Next" at bounding box center [46, 81] width 15 height 24
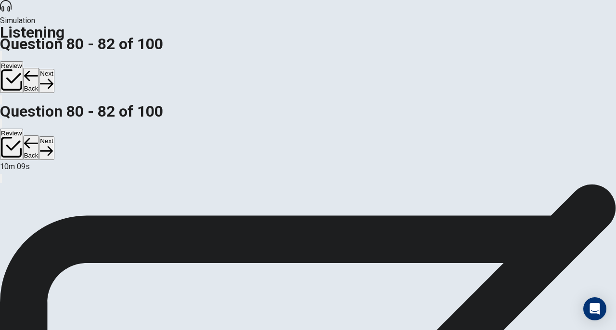
scroll to position [12, 0]
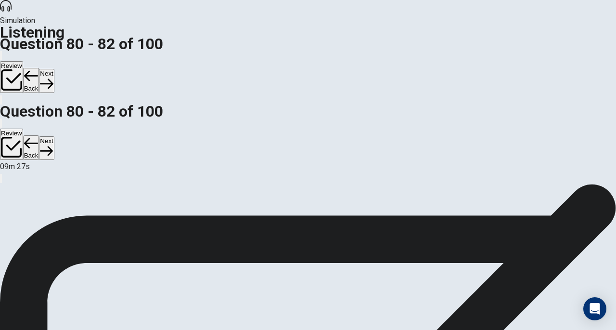
scroll to position [96, 0]
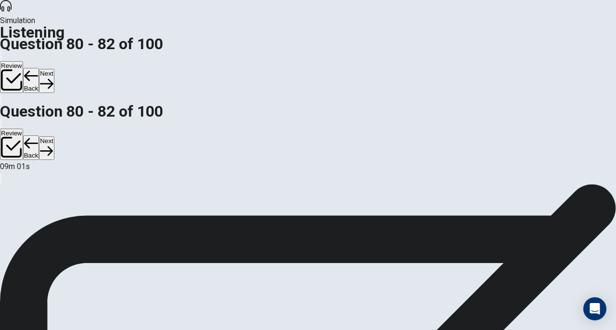
scroll to position [91, 0]
click at [54, 69] on button "Next" at bounding box center [46, 81] width 15 height 24
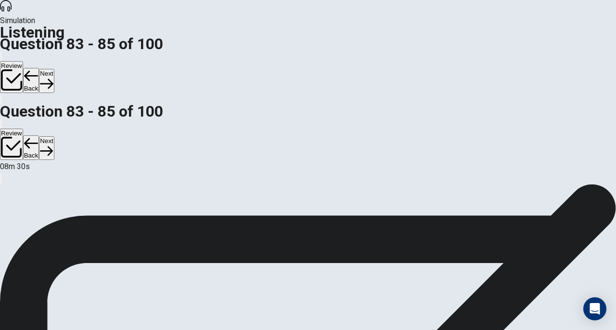
scroll to position [90, 0]
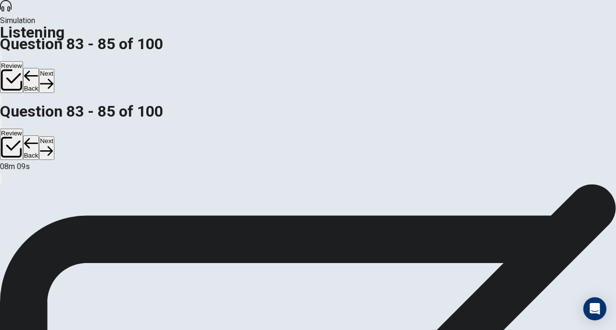
scroll to position [4, 0]
click at [54, 69] on button "Next" at bounding box center [46, 81] width 15 height 24
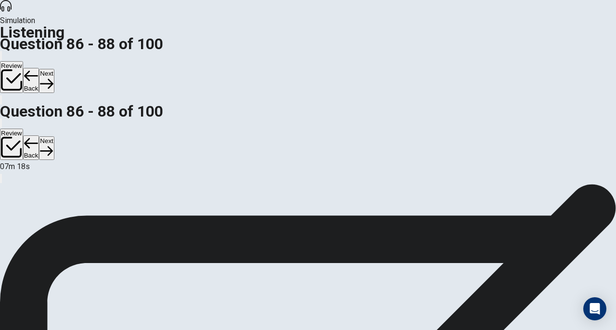
scroll to position [70, 0]
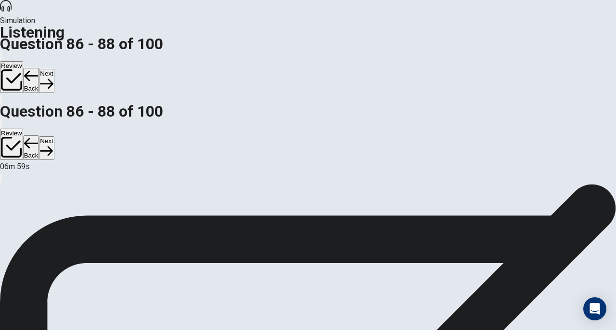
scroll to position [88, 0]
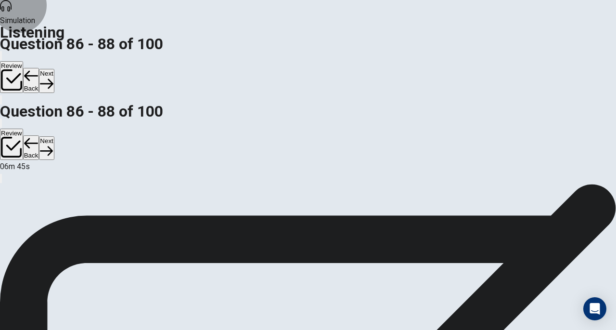
click at [54, 69] on button "Next" at bounding box center [46, 81] width 15 height 24
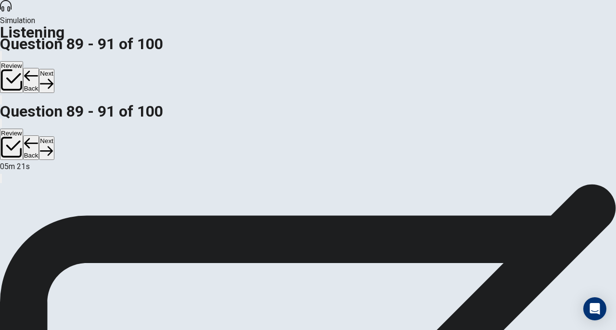
scroll to position [108, 0]
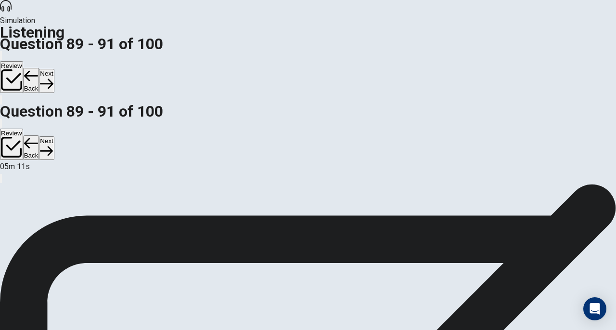
scroll to position [12, 0]
click at [54, 69] on button "Next" at bounding box center [46, 81] width 15 height 24
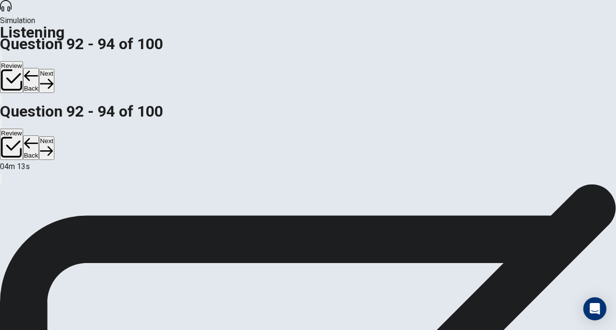
scroll to position [0, 0]
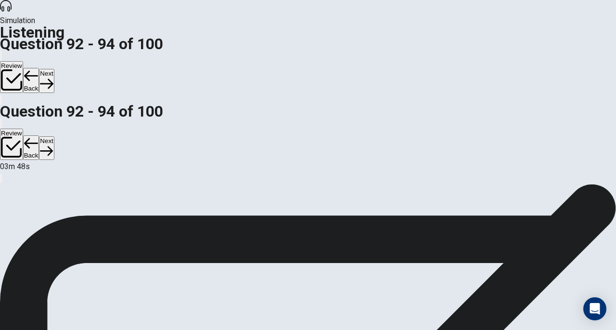
scroll to position [91, 0]
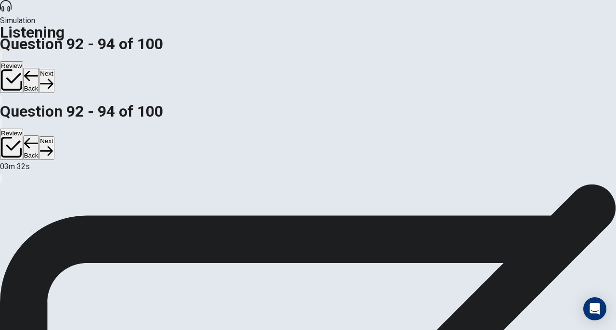
scroll to position [0, 0]
click at [54, 69] on button "Next" at bounding box center [46, 81] width 15 height 24
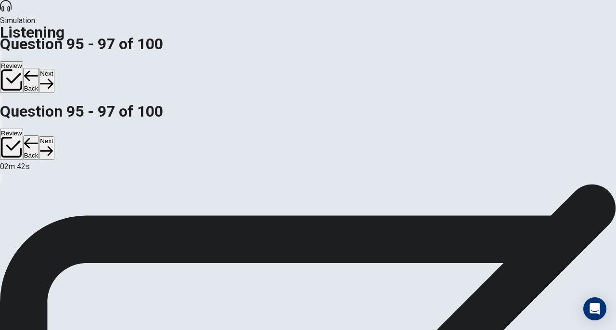
scroll to position [62, 0]
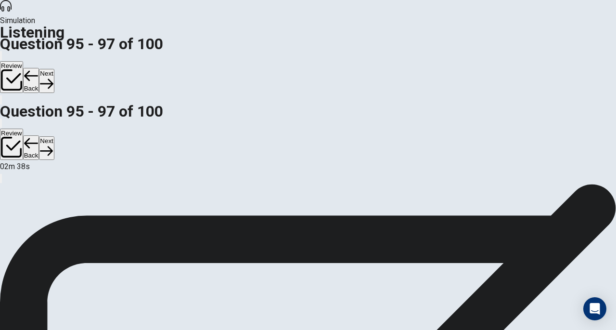
scroll to position [103, 0]
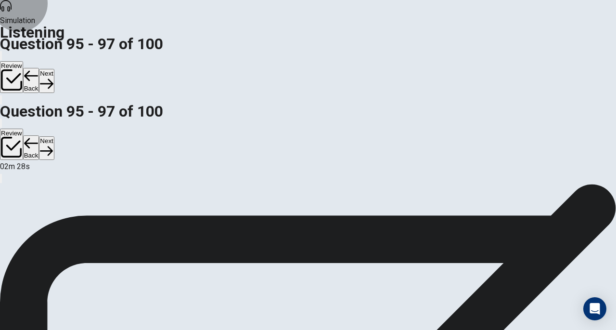
click at [54, 69] on button "Next" at bounding box center [46, 81] width 15 height 24
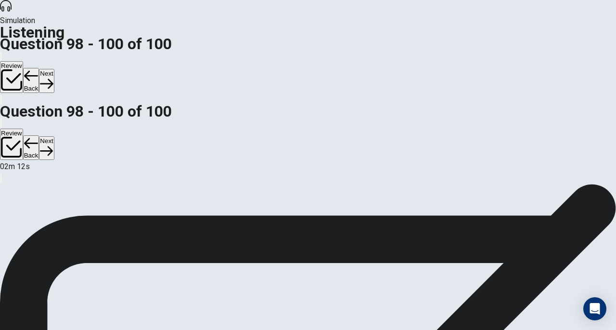
scroll to position [29, 0]
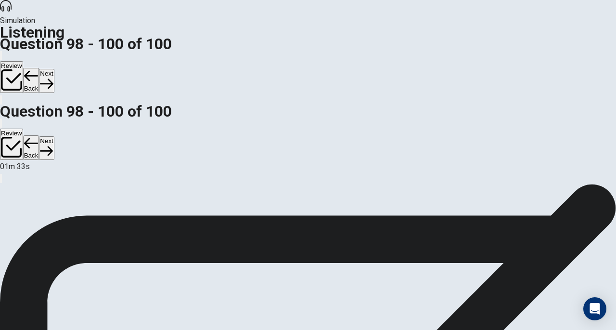
scroll to position [87, 0]
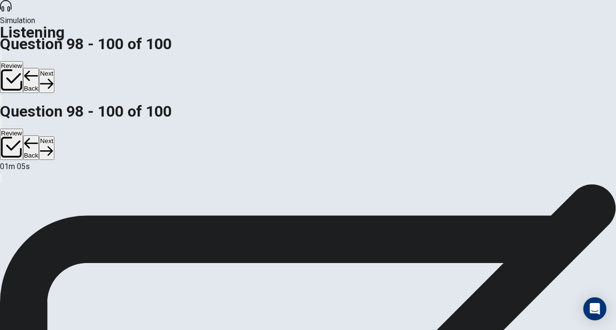
scroll to position [108, 0]
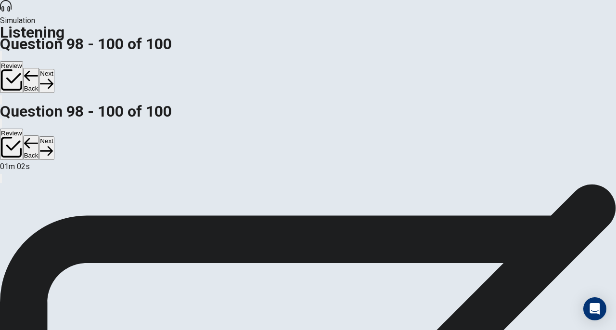
scroll to position [129, 0]
click at [54, 69] on button "Next" at bounding box center [46, 81] width 15 height 24
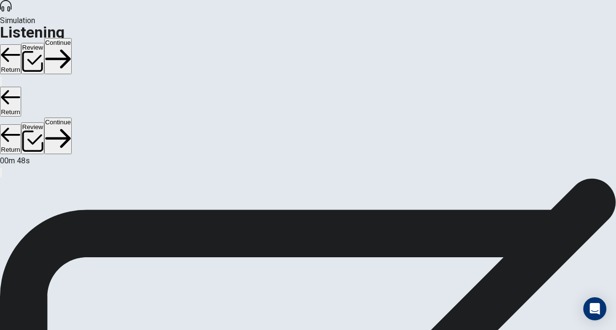
scroll to position [60, 0]
click at [72, 38] on button "Continue" at bounding box center [57, 56] width 27 height 36
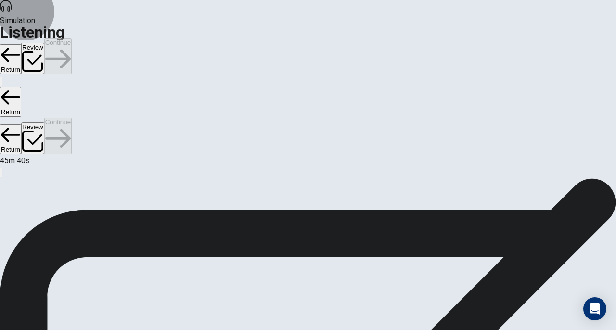
click at [44, 43] on button "Review" at bounding box center [32, 59] width 23 height 32
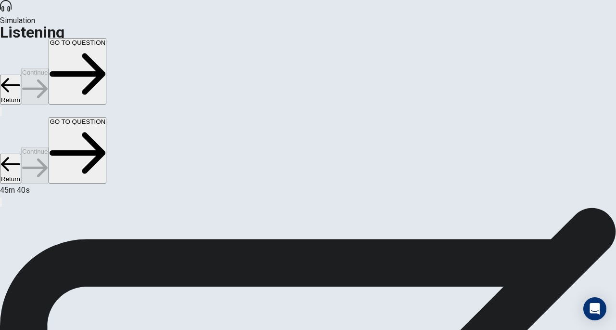
scroll to position [0, 0]
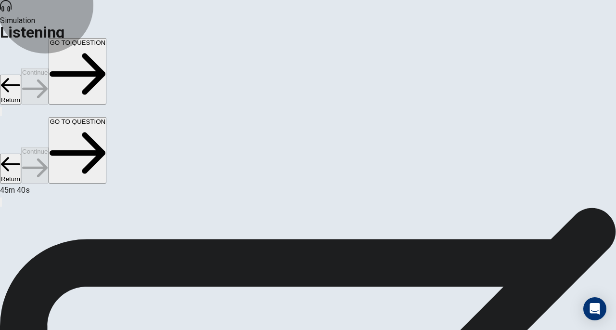
click at [106, 38] on button "GO TO QUESTION" at bounding box center [78, 71] width 58 height 66
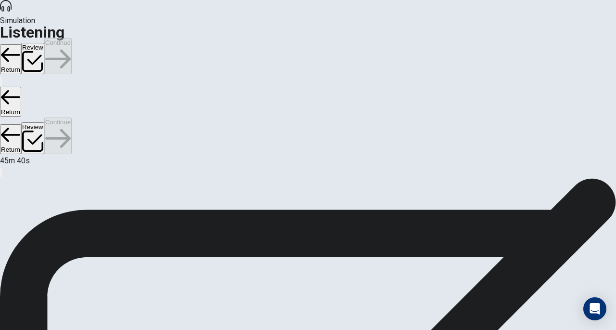
scroll to position [102, 0]
